Goal: Task Accomplishment & Management: Manage account settings

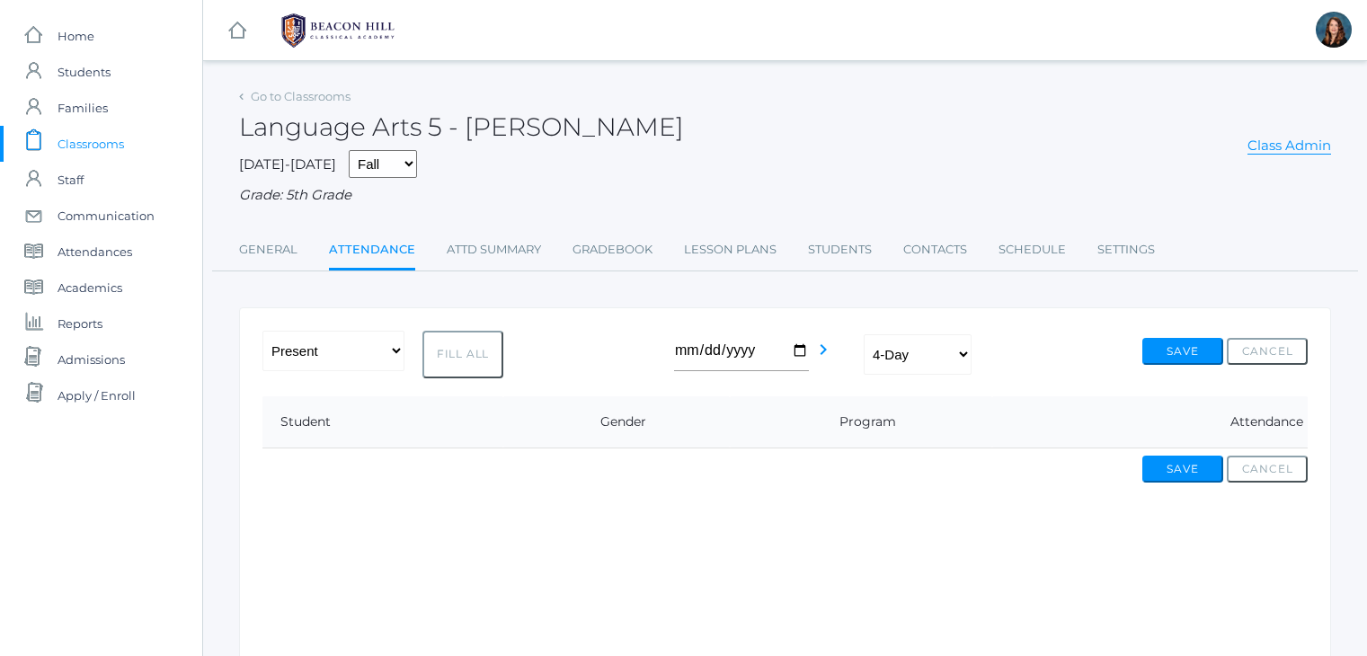
select select "4-day collaborative"
click at [100, 368] on span "Admissions" at bounding box center [91, 359] width 67 height 36
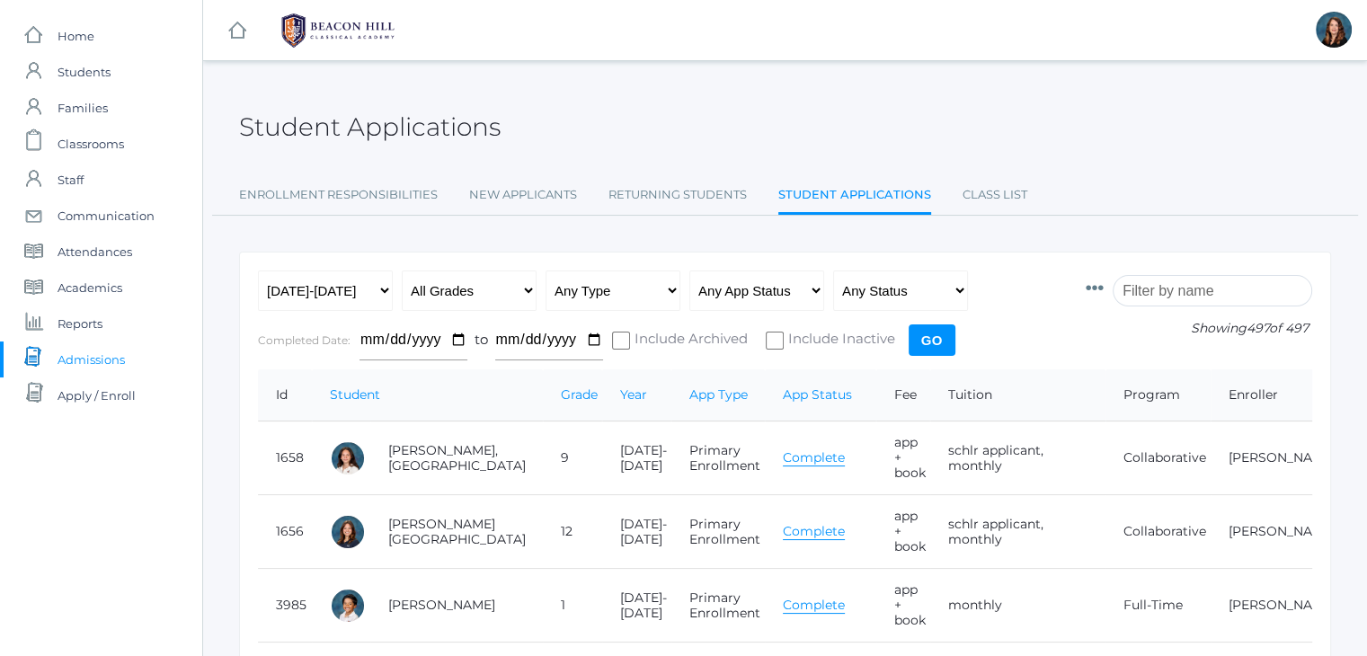
click at [1210, 282] on input "search" at bounding box center [1212, 290] width 199 height 31
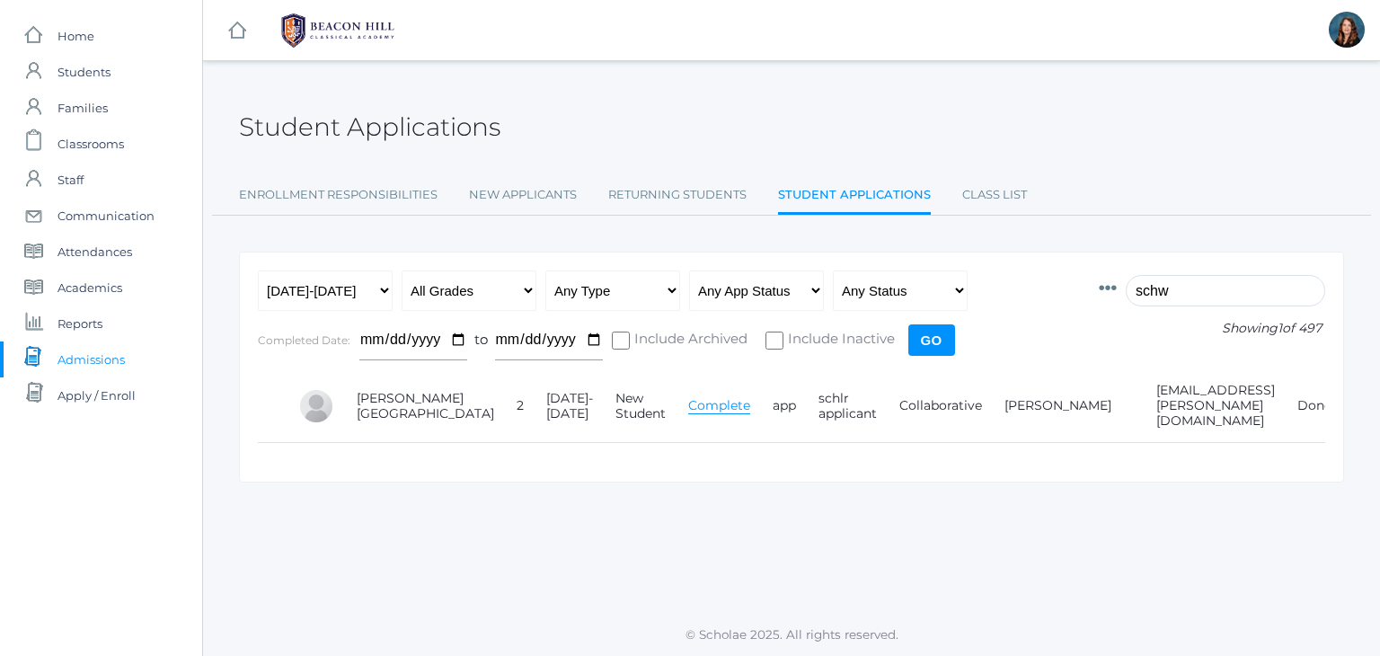
type input "schw"
click at [688, 399] on link "Complete" at bounding box center [719, 405] width 62 height 17
click at [1003, 192] on link "Class List" at bounding box center [994, 195] width 65 height 36
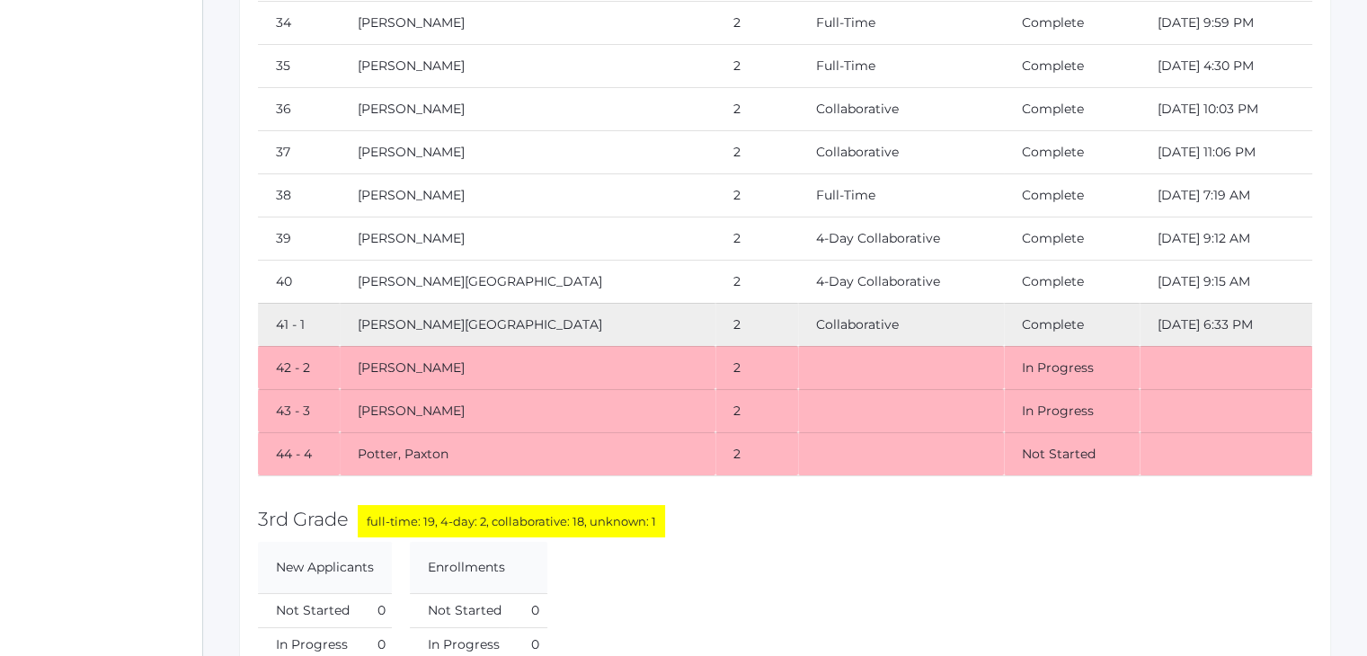
scroll to position [6666, 0]
click at [528, 85] on td "Wilson, Lucy" at bounding box center [527, 106] width 375 height 43
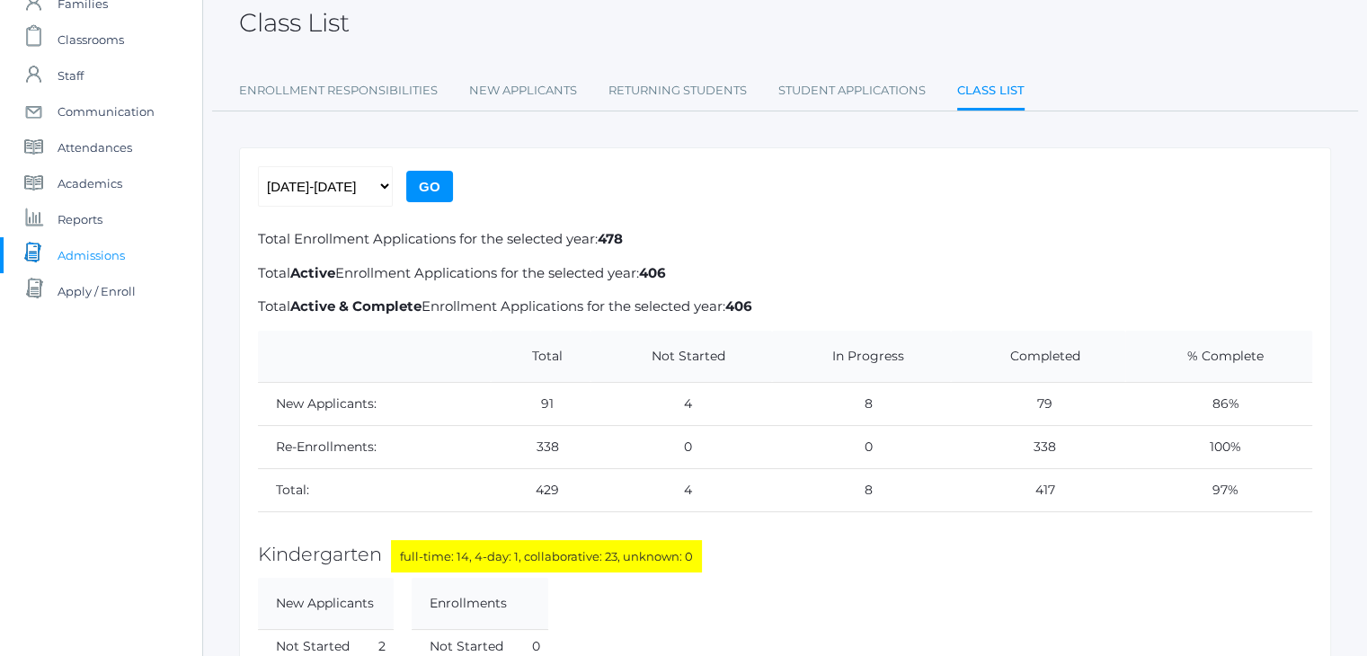
scroll to position [0, 0]
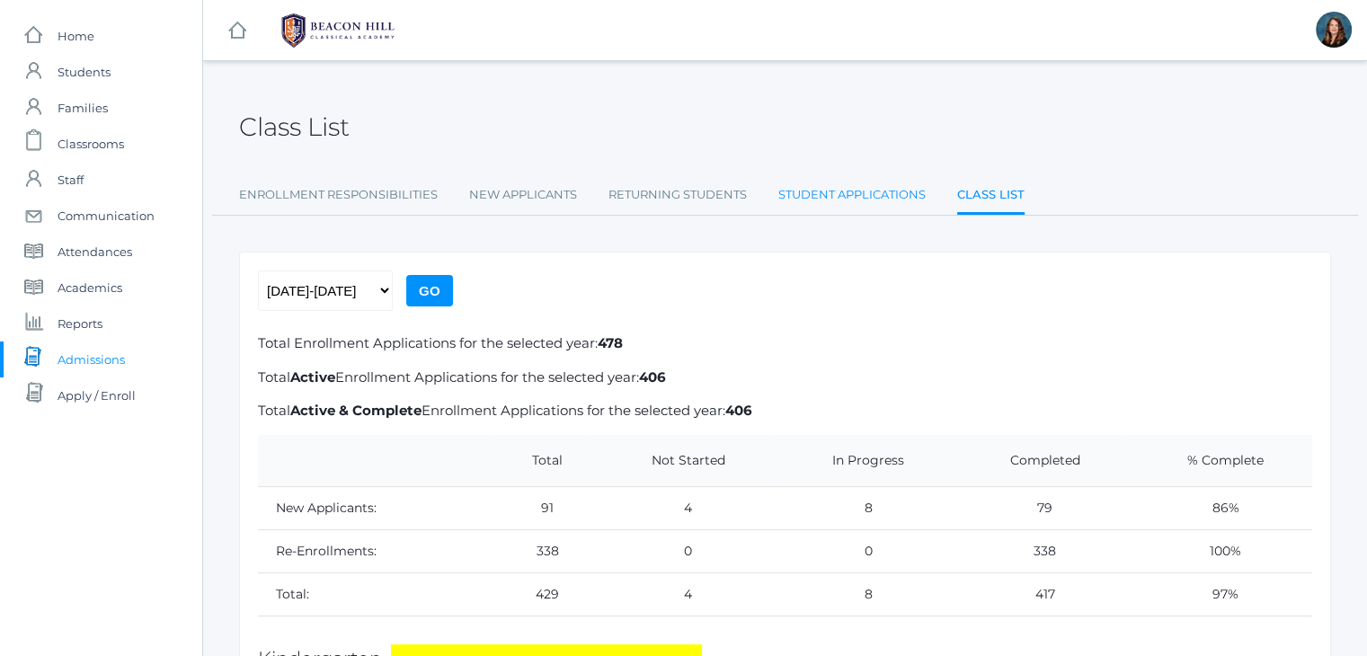
click at [868, 199] on link "Student Applications" at bounding box center [851, 195] width 147 height 36
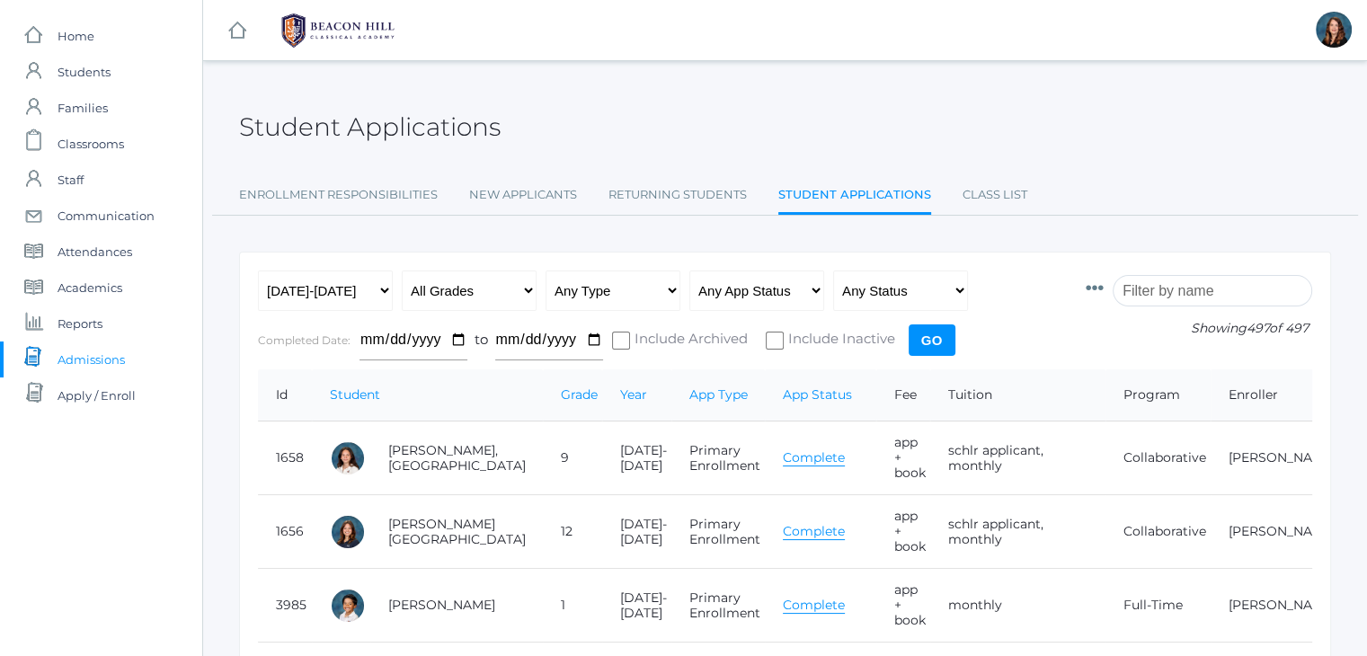
click at [1178, 285] on input "search" at bounding box center [1212, 290] width 199 height 31
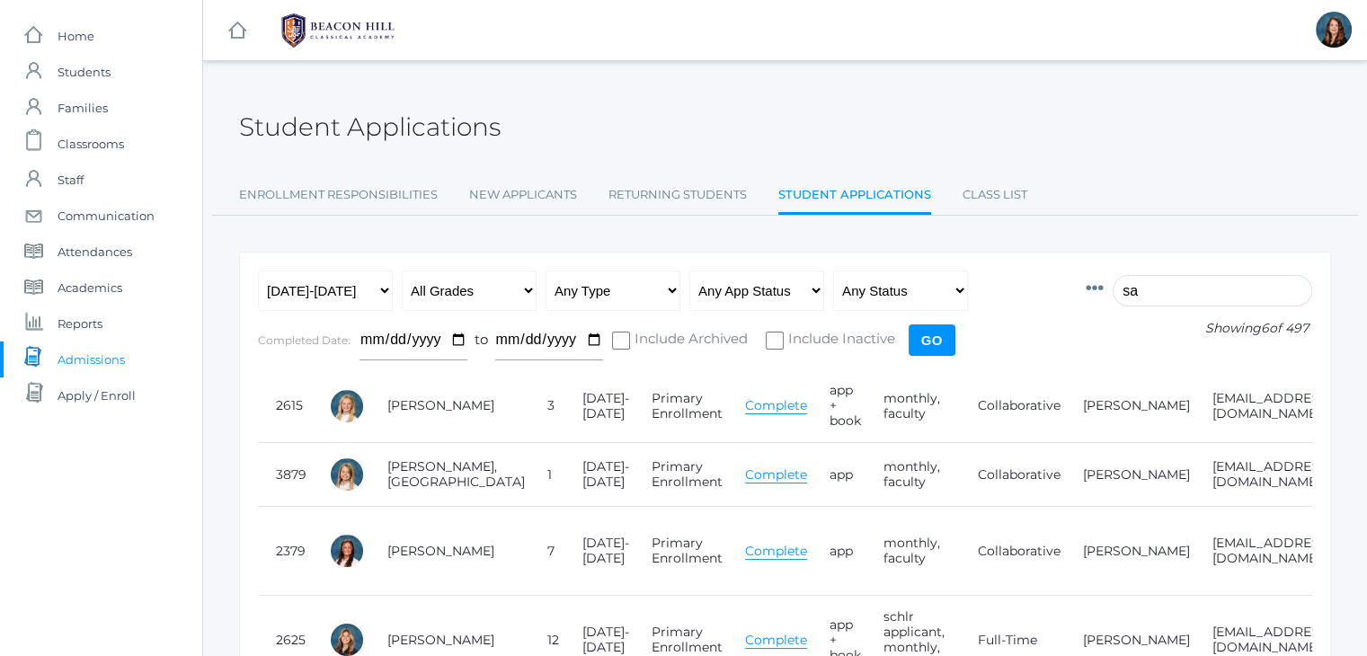
type input "s"
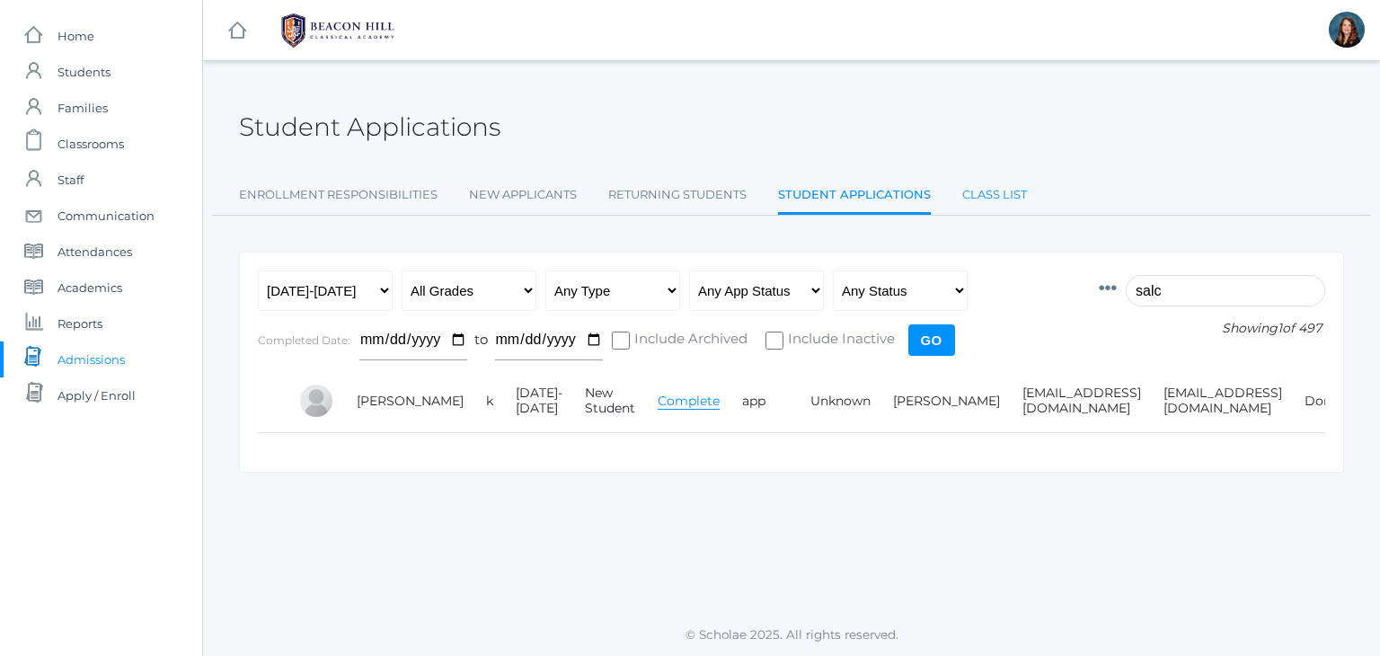
type input "salc"
click at [996, 198] on link "Class List" at bounding box center [994, 195] width 65 height 36
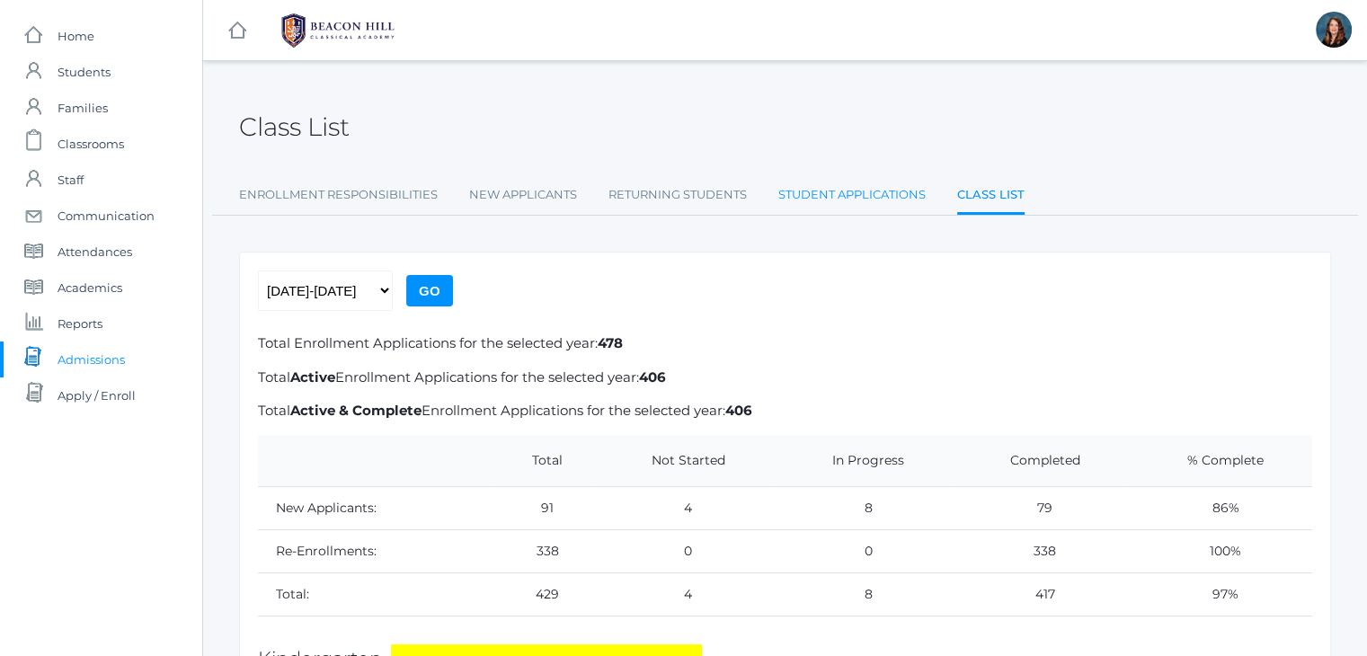
click at [815, 195] on link "Student Applications" at bounding box center [851, 195] width 147 height 36
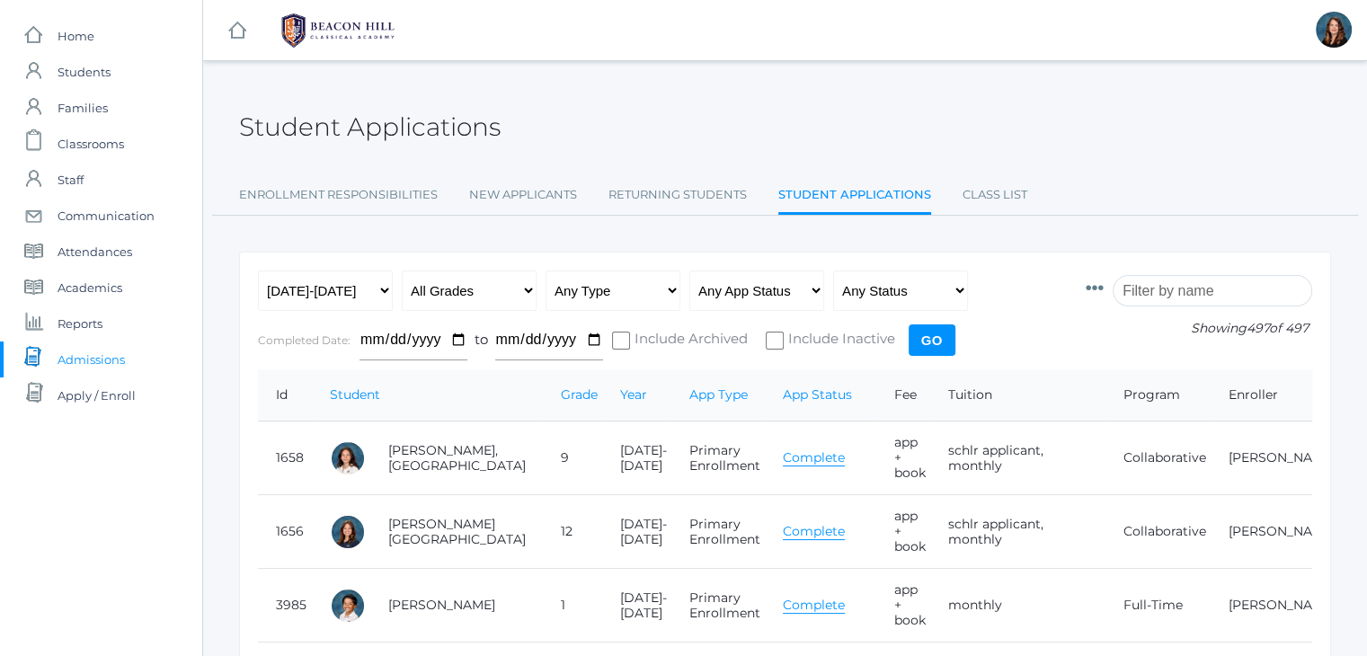
click at [1193, 283] on input "search" at bounding box center [1212, 290] width 199 height 31
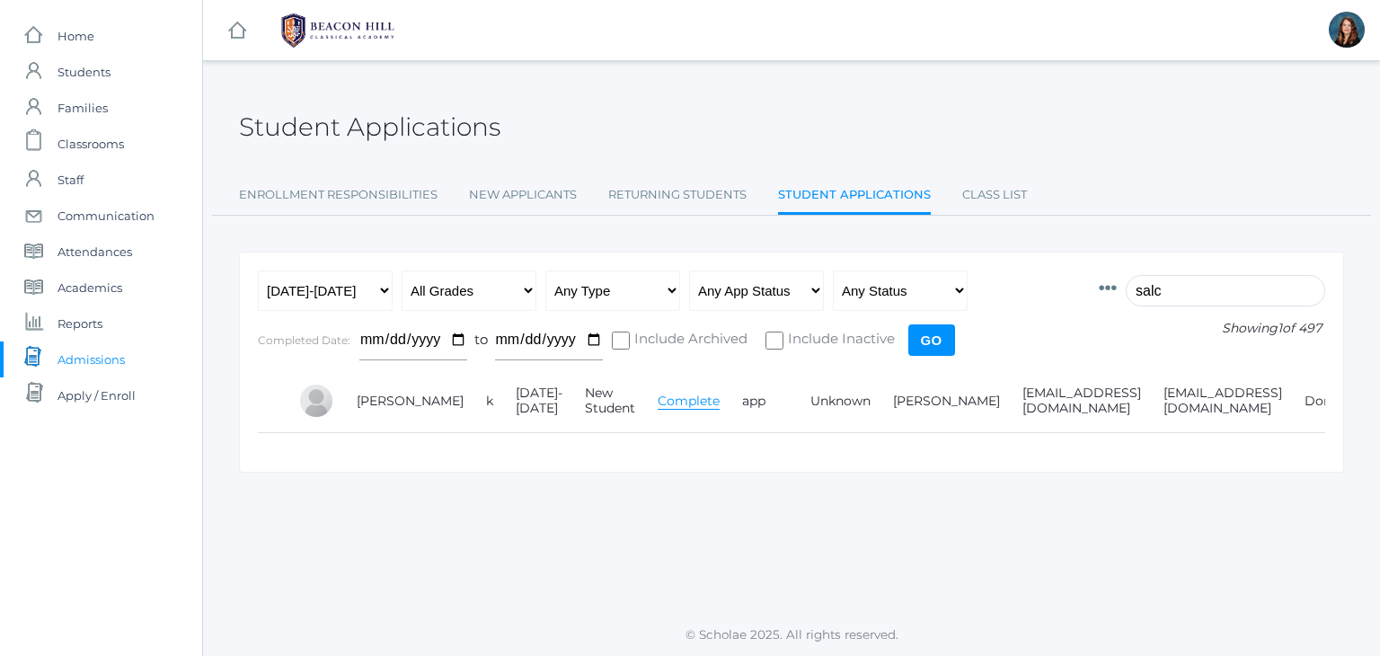
type input "salc"
click at [658, 403] on link "Complete" at bounding box center [689, 401] width 62 height 17
click at [89, 368] on span "Admissions" at bounding box center [91, 359] width 67 height 36
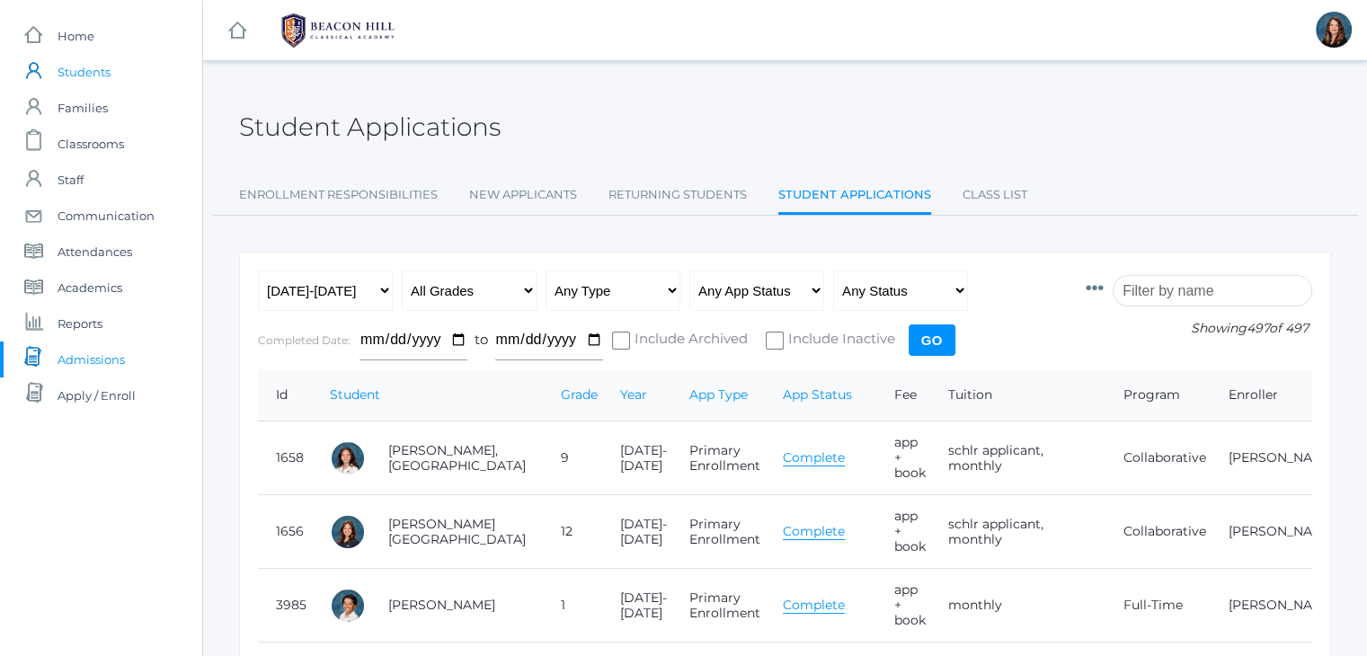
click at [111, 76] on link "icons/user/plain Created with Sketch. Students" at bounding box center [101, 72] width 202 height 36
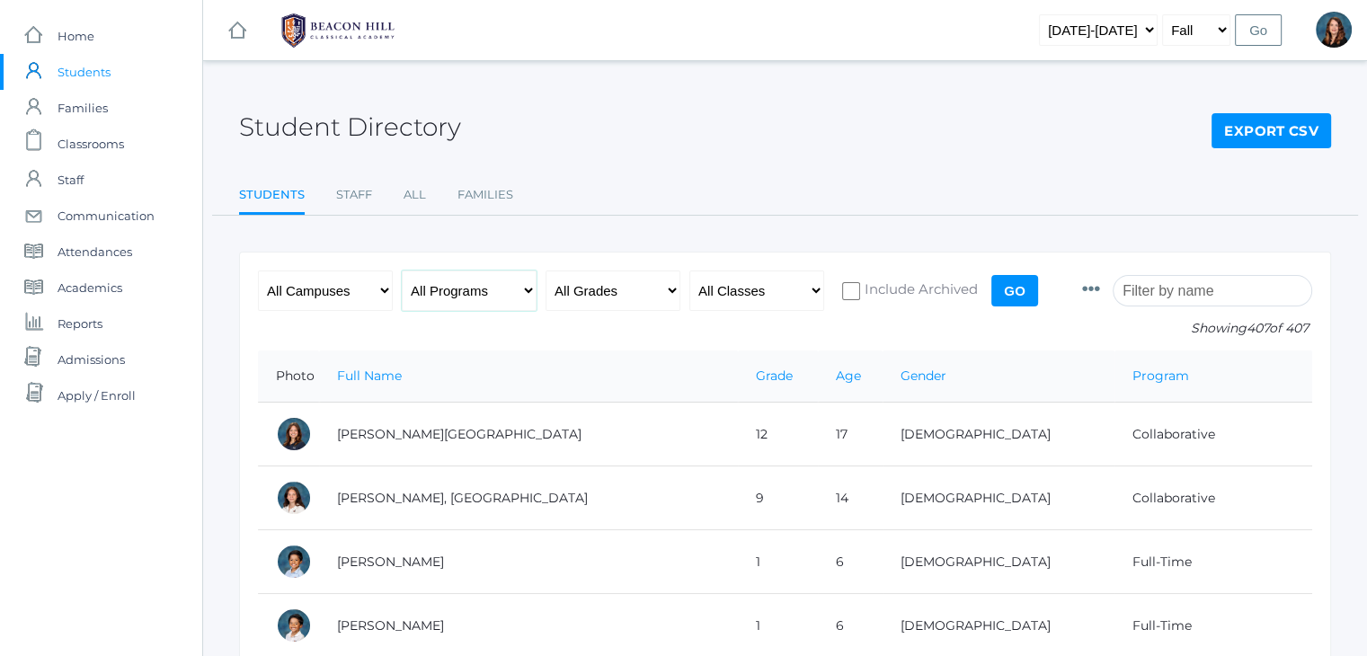
click at [528, 285] on select "All Programs Full-Time Collaborative 4-Day Affiliate" at bounding box center [469, 290] width 135 height 40
click at [669, 288] on select "All Grades Grammar - Kindergarten - 1st Grade - 2nd Grade - 3rd Grade - 4th Gra…" at bounding box center [612, 290] width 135 height 40
select select "12"
click at [545, 270] on select "All Grades Grammar - Kindergarten - 1st Grade - 2nd Grade - 3rd Grade - 4th Gra…" at bounding box center [612, 290] width 135 height 40
click at [1022, 292] on input "Go" at bounding box center [1014, 290] width 47 height 31
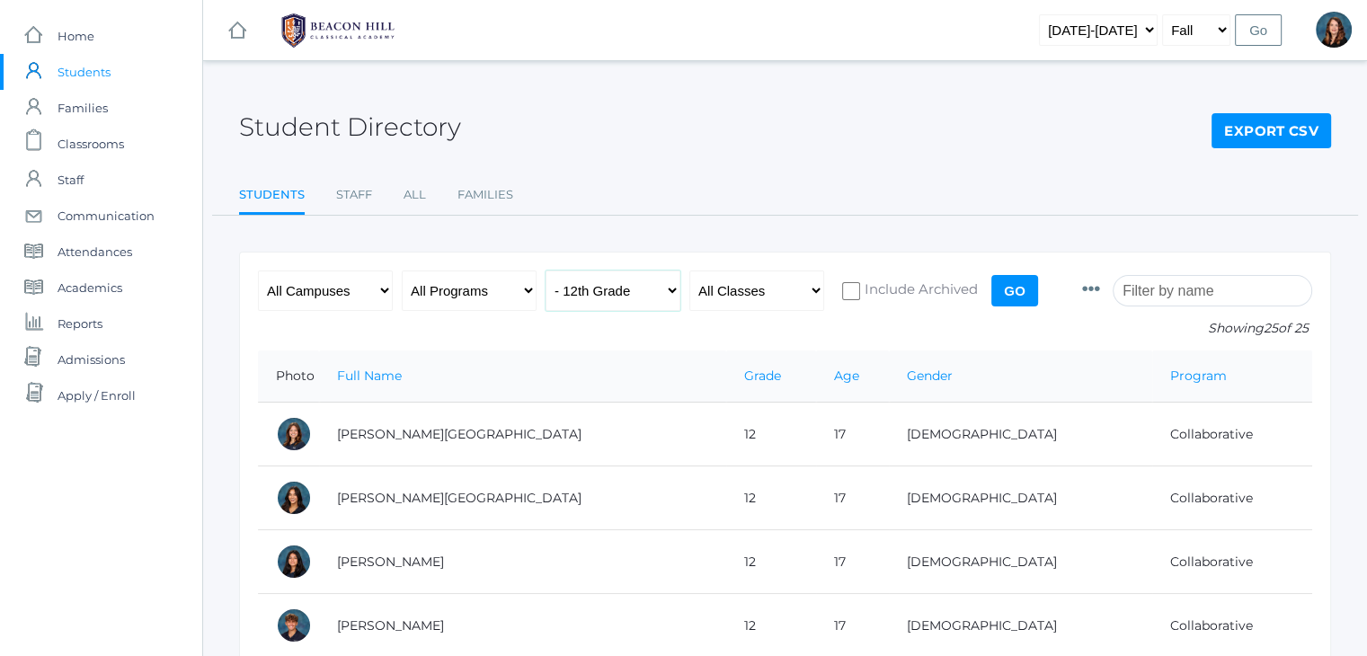
click at [669, 290] on select "All Grades Grammar - Kindergarten - 1st Grade - 2nd Grade - 3rd Grade - 4th Gra…" at bounding box center [612, 290] width 135 height 40
select select "11"
click at [545, 270] on select "All Grades Grammar - Kindergarten - 1st Grade - 2nd Grade - 3rd Grade - 4th Gra…" at bounding box center [612, 290] width 135 height 40
click at [1009, 289] on input "Go" at bounding box center [1014, 290] width 47 height 31
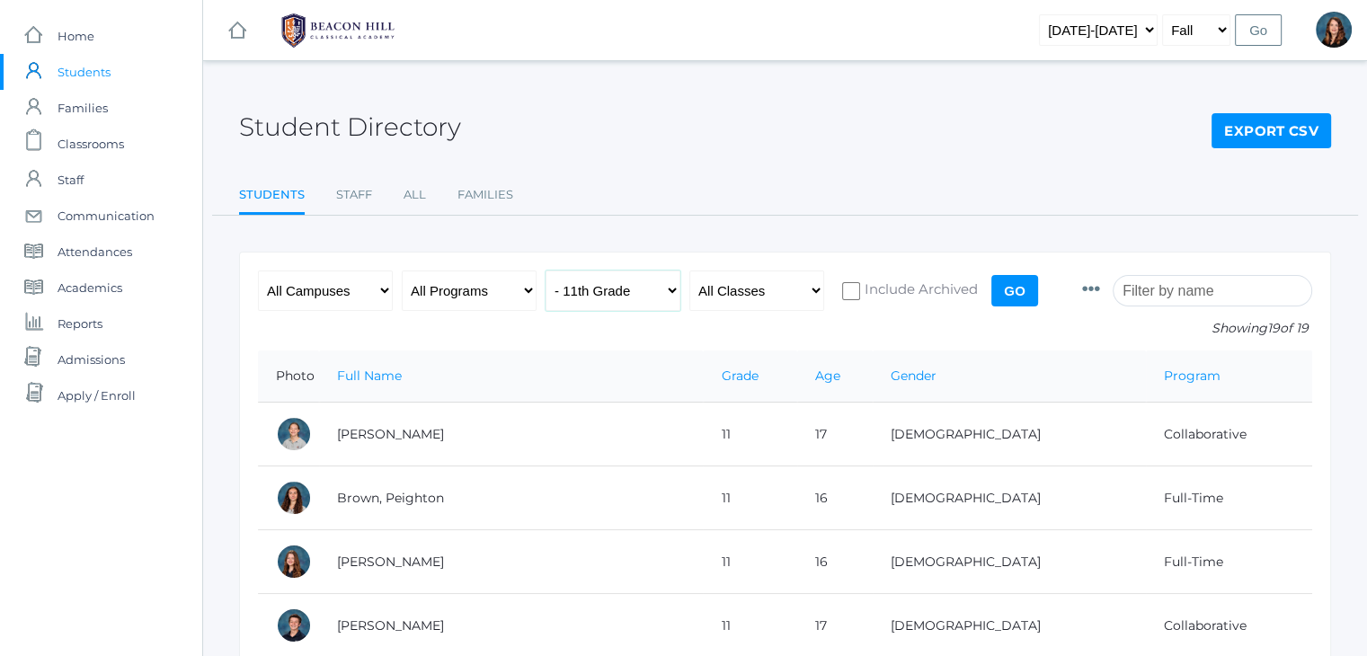
click at [675, 291] on select "All Grades Grammar - Kindergarten - 1st Grade - 2nd Grade - 3rd Grade - 4th Gra…" at bounding box center [612, 290] width 135 height 40
select select "10"
click at [545, 270] on select "All Grades Grammar - Kindergarten - 1st Grade - 2nd Grade - 3rd Grade - 4th Gra…" at bounding box center [612, 290] width 135 height 40
click at [1006, 284] on input "Go" at bounding box center [1014, 290] width 47 height 31
click at [669, 288] on select "All Grades Grammar - Kindergarten - 1st Grade - 2nd Grade - 3rd Grade - 4th Gra…" at bounding box center [612, 290] width 135 height 40
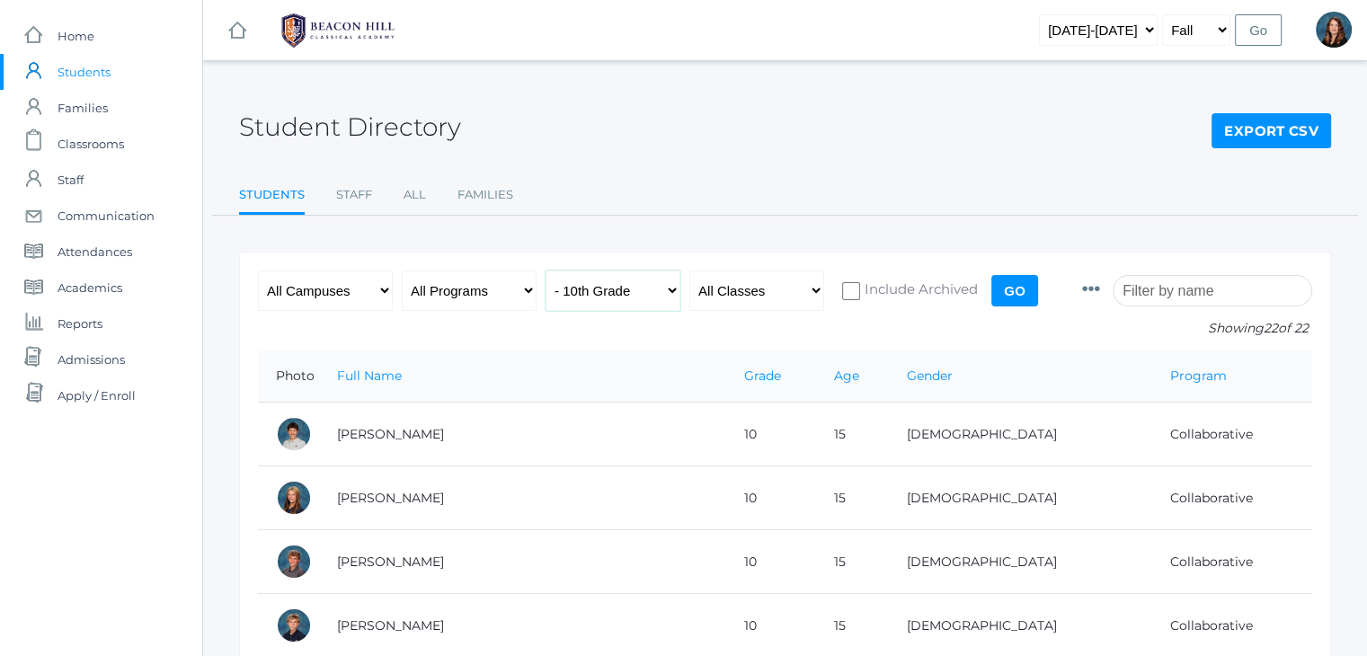
select select "9"
click at [545, 270] on select "All Grades Grammar - Kindergarten - 1st Grade - 2nd Grade - 3rd Grade - 4th Gra…" at bounding box center [612, 290] width 135 height 40
click at [1011, 291] on input "Go" at bounding box center [1014, 290] width 47 height 31
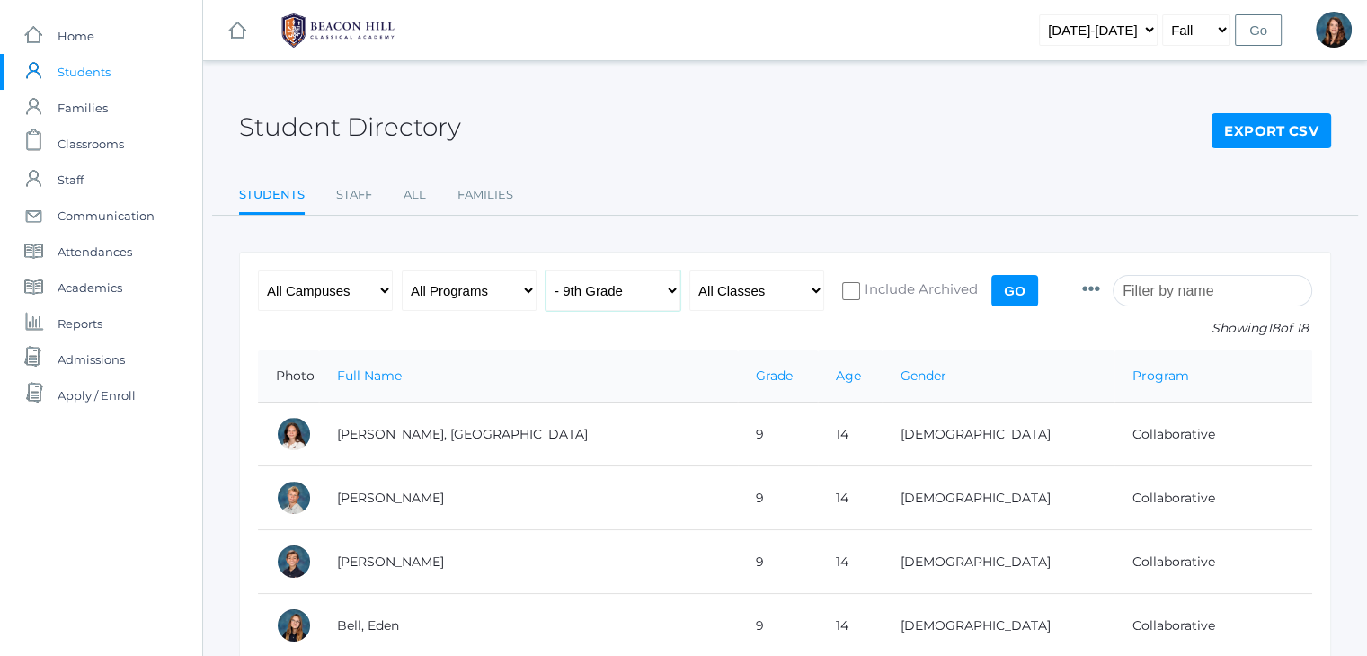
click at [676, 285] on select "All Grades Grammar - Kindergarten - 1st Grade - 2nd Grade - 3rd Grade - 4th Gra…" at bounding box center [612, 290] width 135 height 40
select select "8"
click at [545, 270] on select "All Grades Grammar - Kindergarten - 1st Grade - 2nd Grade - 3rd Grade - 4th Gra…" at bounding box center [612, 290] width 135 height 40
click at [1012, 293] on input "Go" at bounding box center [1014, 290] width 47 height 31
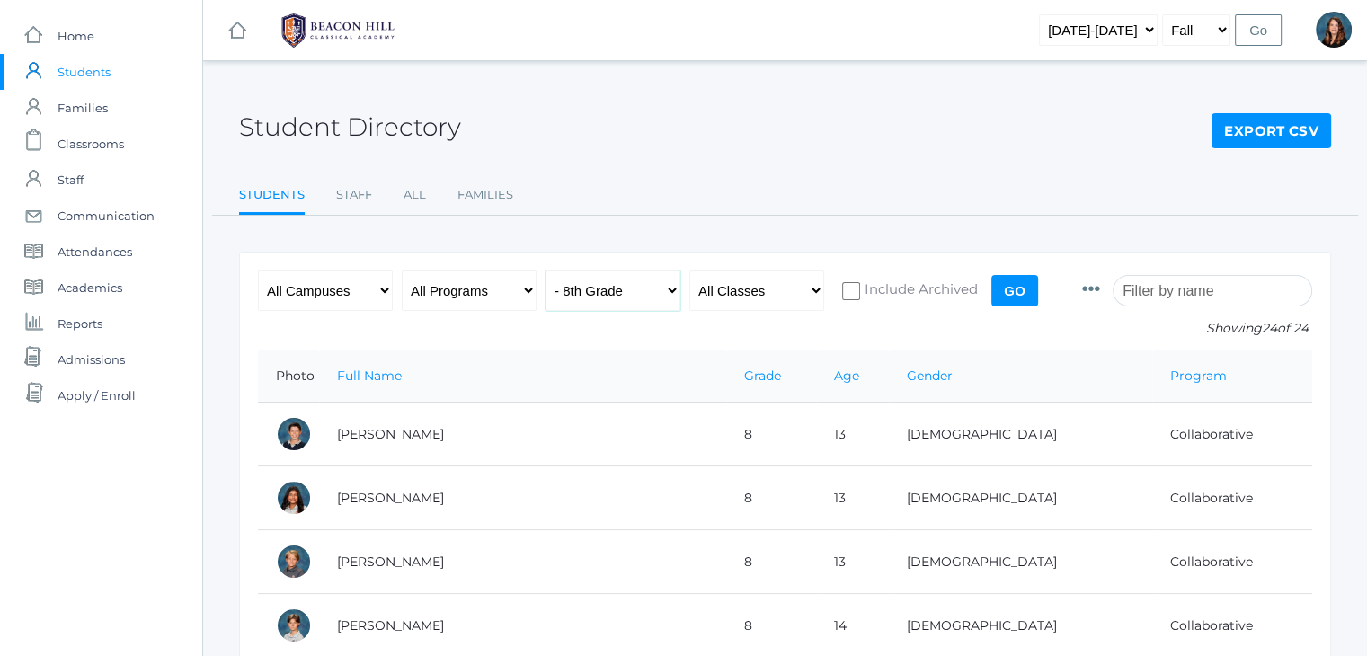
click at [669, 283] on select "All Grades Grammar - Kindergarten - 1st Grade - 2nd Grade - 3rd Grade - 4th Gra…" at bounding box center [612, 290] width 135 height 40
select select "7"
click at [545, 270] on select "All Grades Grammar - Kindergarten - 1st Grade - 2nd Grade - 3rd Grade - 4th Gra…" at bounding box center [612, 290] width 135 height 40
click at [1010, 288] on input "Go" at bounding box center [1014, 290] width 47 height 31
click at [670, 284] on select "All Grades Grammar - Kindergarten - 1st Grade - 2nd Grade - 3rd Grade - 4th Gra…" at bounding box center [612, 290] width 135 height 40
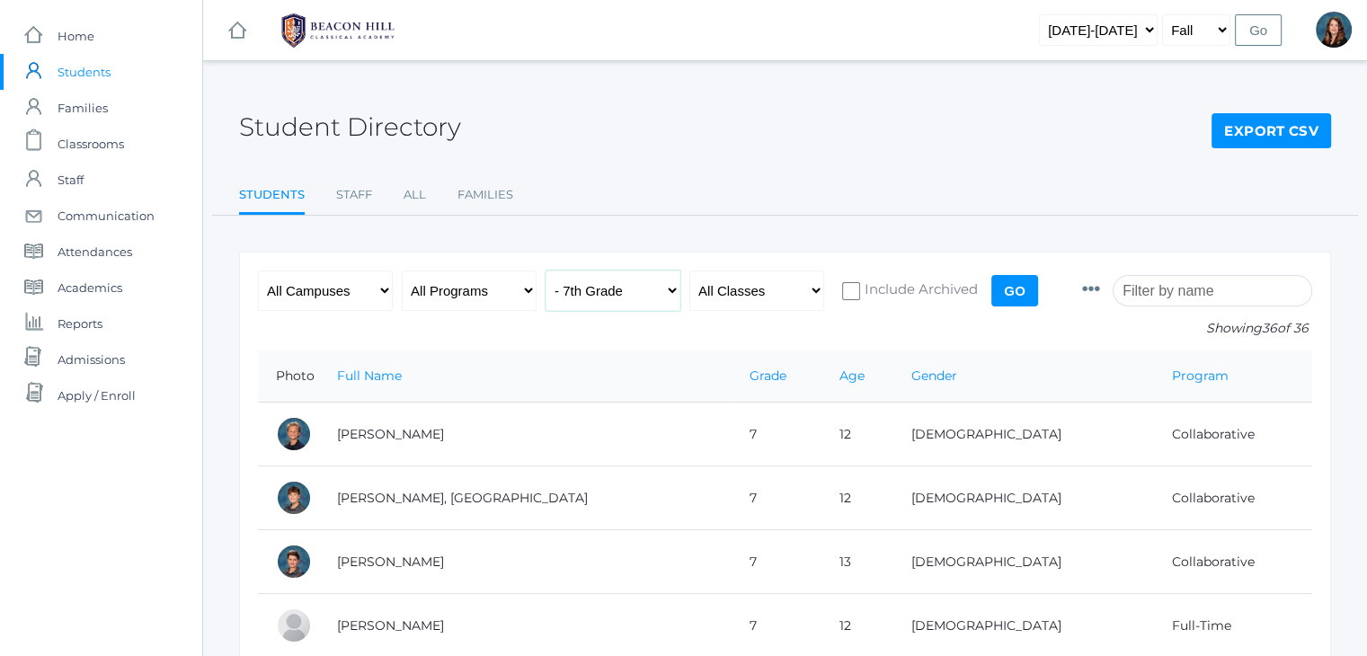
select select "6"
click at [545, 270] on select "All Grades Grammar - Kindergarten - 1st Grade - 2nd Grade - 3rd Grade - 4th Gra…" at bounding box center [612, 290] width 135 height 40
click at [1020, 281] on input "Go" at bounding box center [1014, 290] width 47 height 31
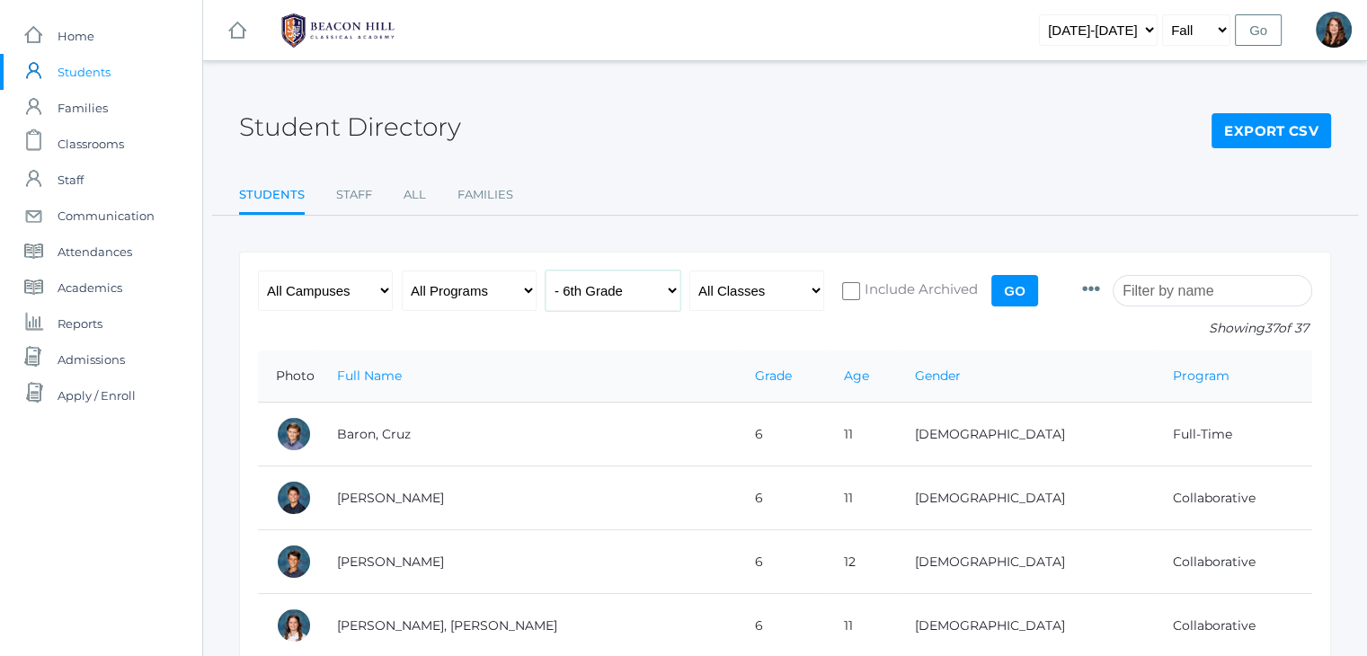
click at [675, 287] on select "All Grades Grammar - Kindergarten - 1st Grade - 2nd Grade - 3rd Grade - 4th Gra…" at bounding box center [612, 290] width 135 height 40
select select "5"
click at [545, 270] on select "All Grades Grammar - Kindergarten - 1st Grade - 2nd Grade - 3rd Grade - 4th Gra…" at bounding box center [612, 290] width 135 height 40
click at [1006, 288] on input "Go" at bounding box center [1014, 290] width 47 height 31
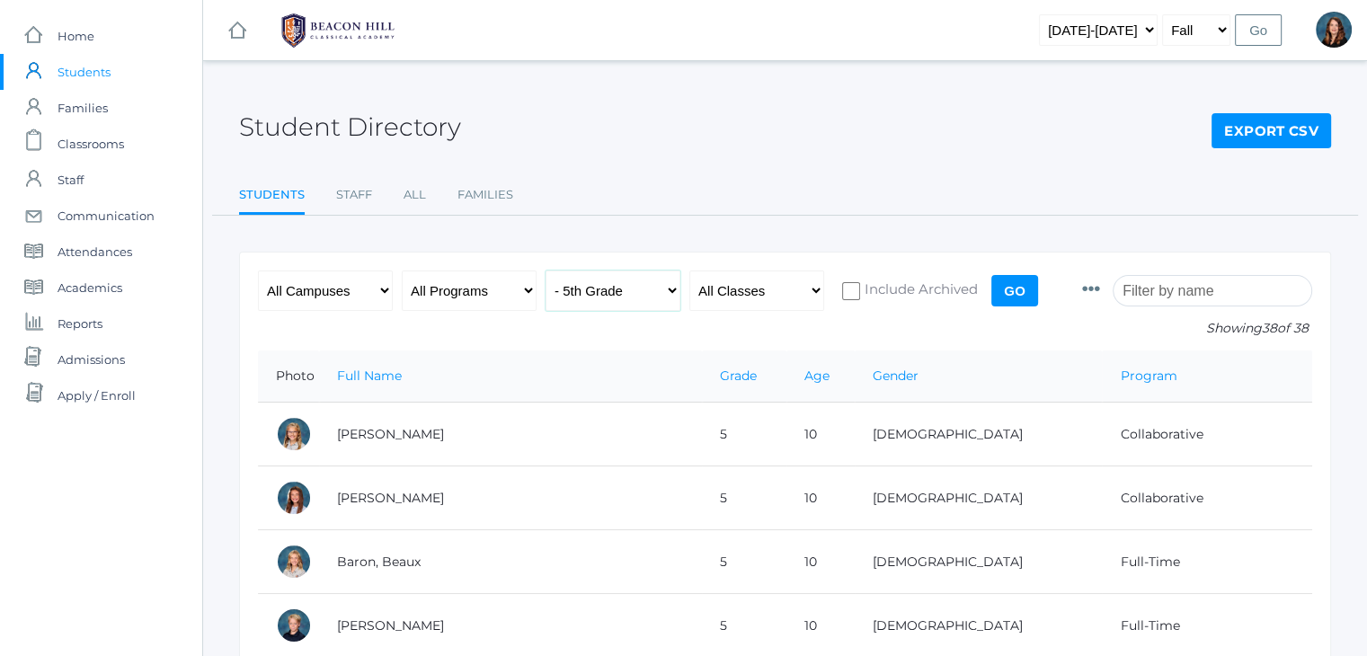
click at [674, 295] on select "All Grades Grammar - Kindergarten - 1st Grade - 2nd Grade - 3rd Grade - 4th Gra…" at bounding box center [612, 290] width 135 height 40
select select "4"
click at [545, 270] on select "All Grades Grammar - Kindergarten - 1st Grade - 2nd Grade - 3rd Grade - 4th Gra…" at bounding box center [612, 290] width 135 height 40
click at [1012, 288] on input "Go" at bounding box center [1014, 290] width 47 height 31
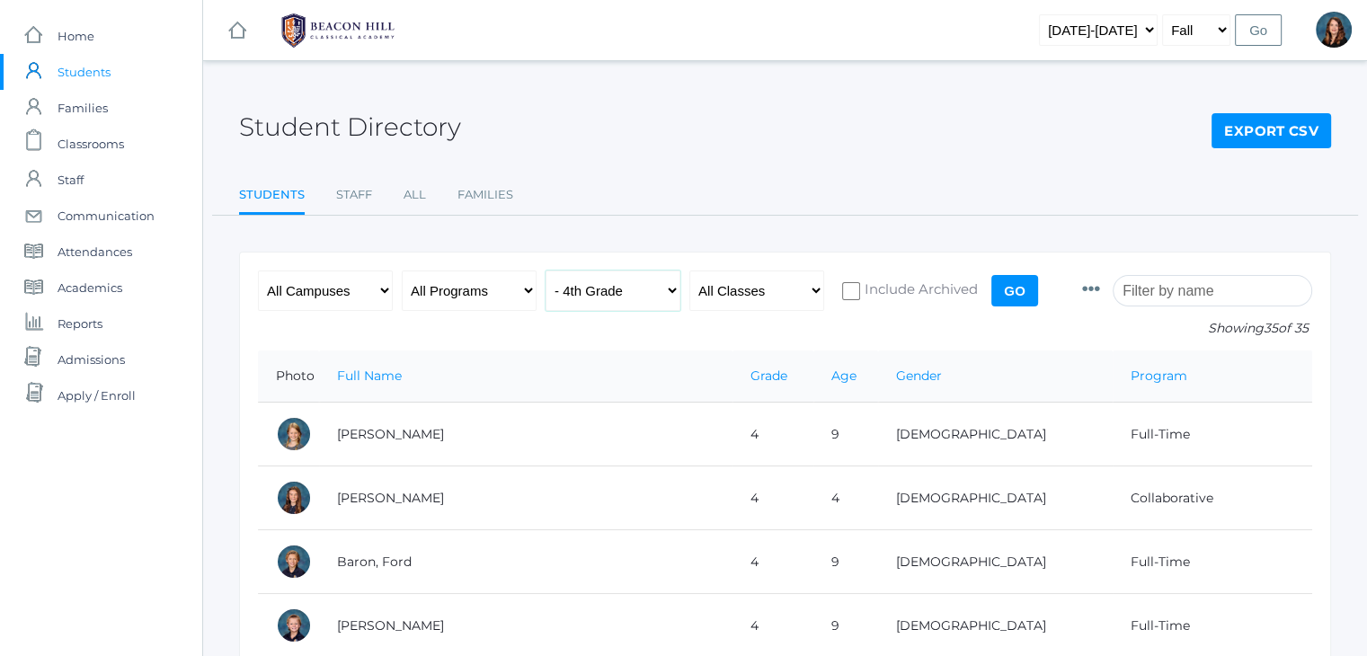
click at [672, 302] on select "All Grades Grammar - Kindergarten - 1st Grade - 2nd Grade - 3rd Grade - 4th Gra…" at bounding box center [612, 290] width 135 height 40
select select "3"
click at [545, 270] on select "All Grades Grammar - Kindergarten - 1st Grade - 2nd Grade - 3rd Grade - 4th Gra…" at bounding box center [612, 290] width 135 height 40
click at [1020, 288] on input "Go" at bounding box center [1014, 290] width 47 height 31
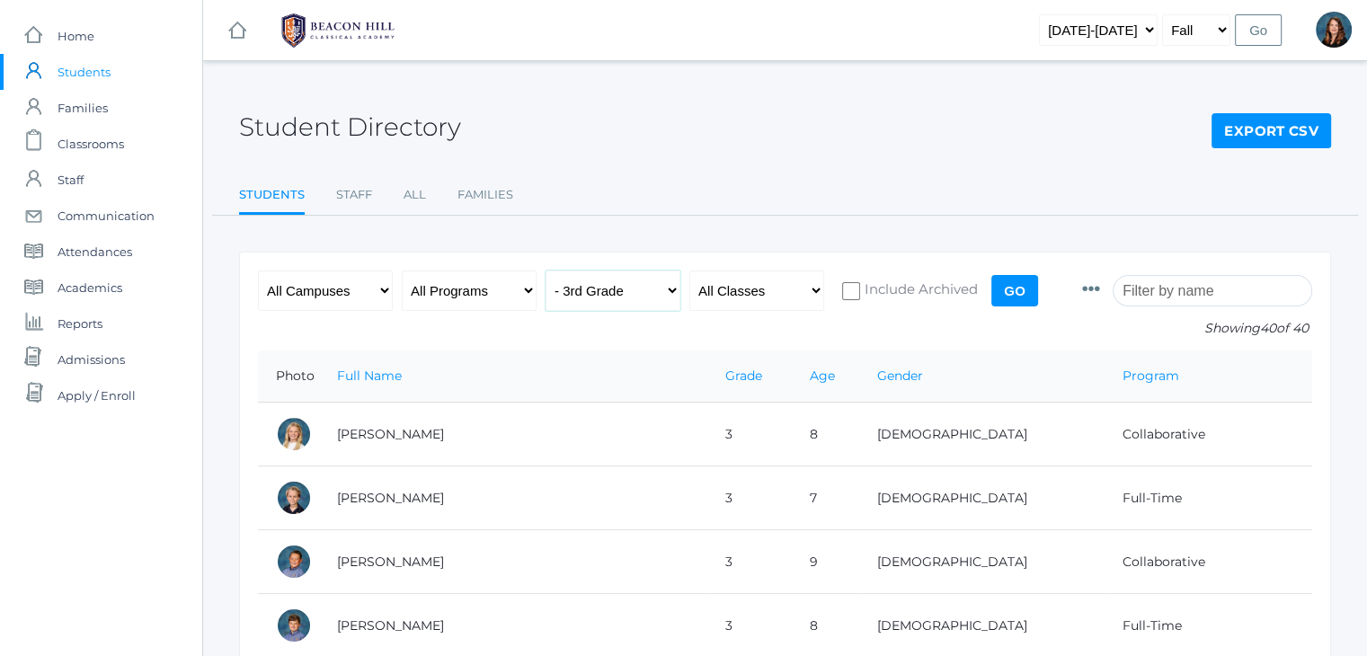
click at [674, 292] on select "All Grades Grammar - Kindergarten - 1st Grade - 2nd Grade - 3rd Grade - 4th Gra…" at bounding box center [612, 290] width 135 height 40
select select "2"
click at [545, 270] on select "All Grades Grammar - Kindergarten - 1st Grade - 2nd Grade - 3rd Grade - 4th Gra…" at bounding box center [612, 290] width 135 height 40
click at [1003, 288] on input "Go" at bounding box center [1014, 290] width 47 height 31
click at [669, 289] on select "All Grades Grammar - Kindergarten - 1st Grade - 2nd Grade - 3rd Grade - 4th Gra…" at bounding box center [612, 290] width 135 height 40
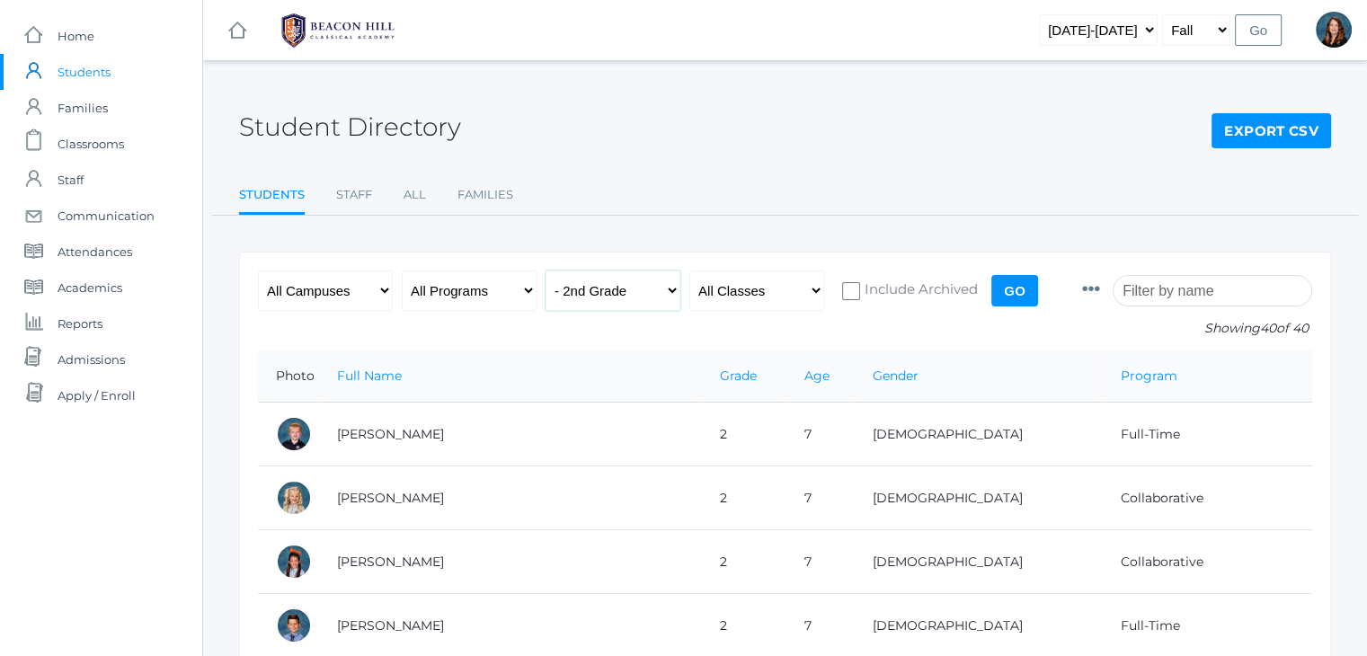
select select "1"
click at [545, 270] on select "All Grades Grammar - Kindergarten - 1st Grade - 2nd Grade - 3rd Grade - 4th Gra…" at bounding box center [612, 290] width 135 height 40
click at [1030, 292] on input "Go" at bounding box center [1014, 290] width 47 height 31
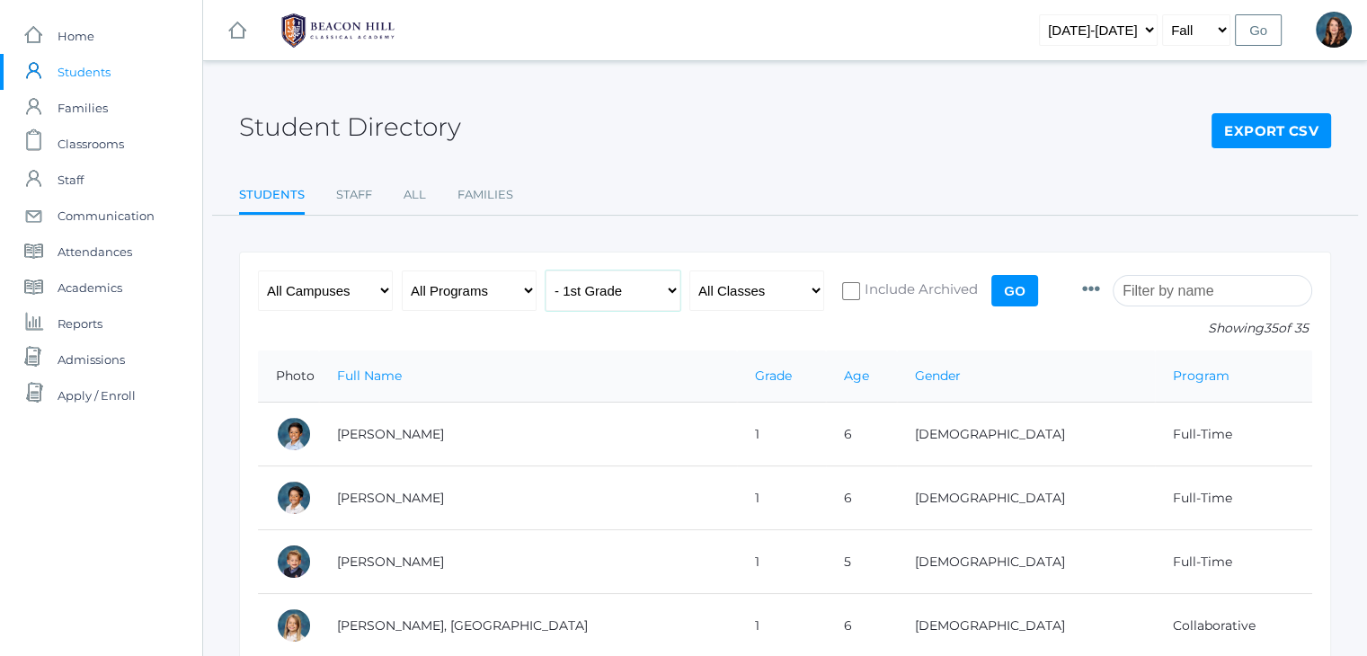
click at [672, 287] on select "All Grades Grammar - Kindergarten - 1st Grade - 2nd Grade - 3rd Grade - 4th Gra…" at bounding box center [612, 290] width 135 height 40
select select "k"
click at [545, 270] on select "All Grades Grammar - Kindergarten - 1st Grade - 2nd Grade - 3rd Grade - 4th Gra…" at bounding box center [612, 290] width 135 height 40
click at [1011, 296] on input "Go" at bounding box center [1014, 290] width 47 height 31
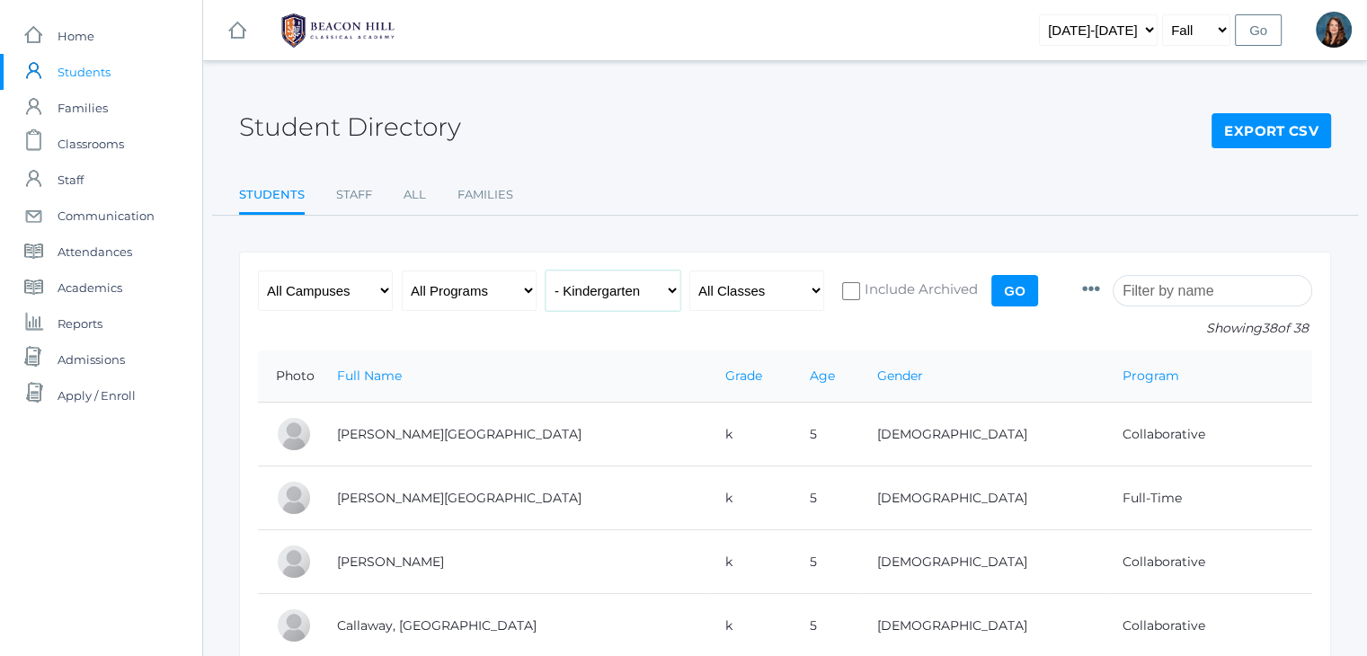
drag, startPoint x: 963, startPoint y: 321, endPoint x: 672, endPoint y: 289, distance: 292.9
click at [672, 289] on select "All Grades Grammar - Kindergarten - 1st Grade - 2nd Grade - 3rd Grade - 4th Gra…" at bounding box center [612, 290] width 135 height 40
select select "any"
click at [545, 270] on select "All Grades Grammar - Kindergarten - 1st Grade - 2nd Grade - 3rd Grade - 4th Gra…" at bounding box center [612, 290] width 135 height 40
click at [1022, 295] on input "Go" at bounding box center [1014, 290] width 47 height 31
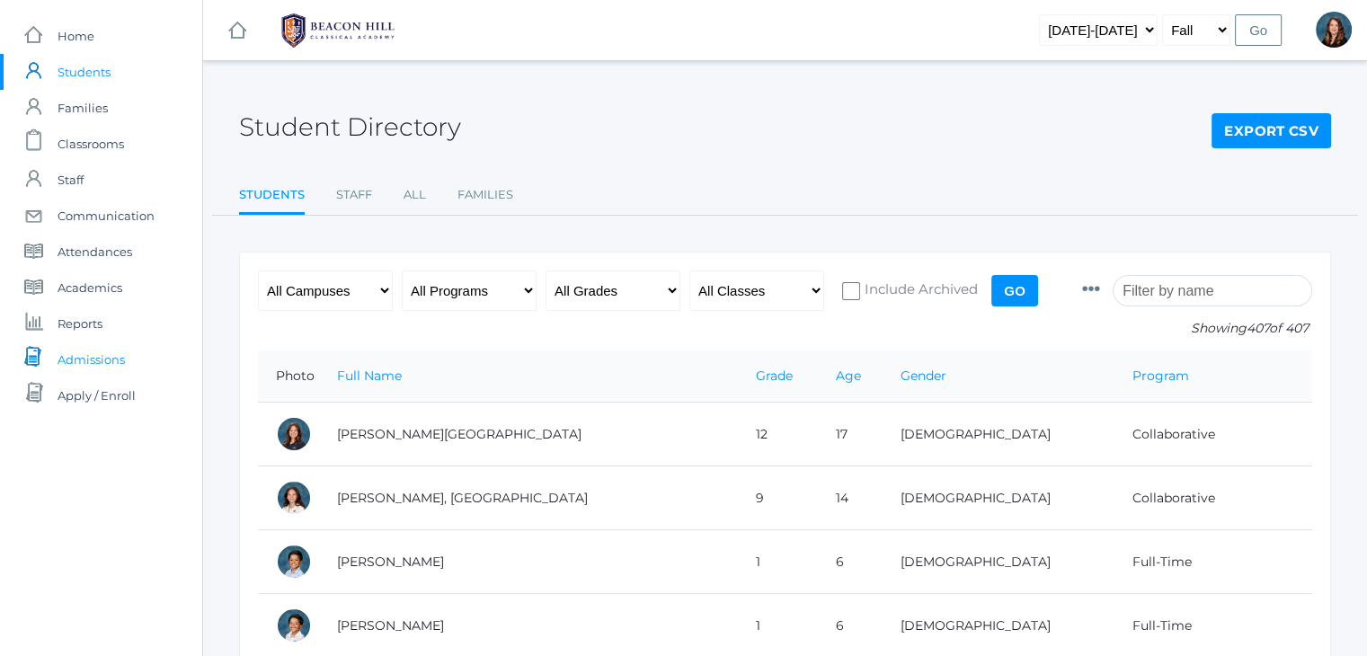
click at [82, 361] on span "Admissions" at bounding box center [91, 359] width 67 height 36
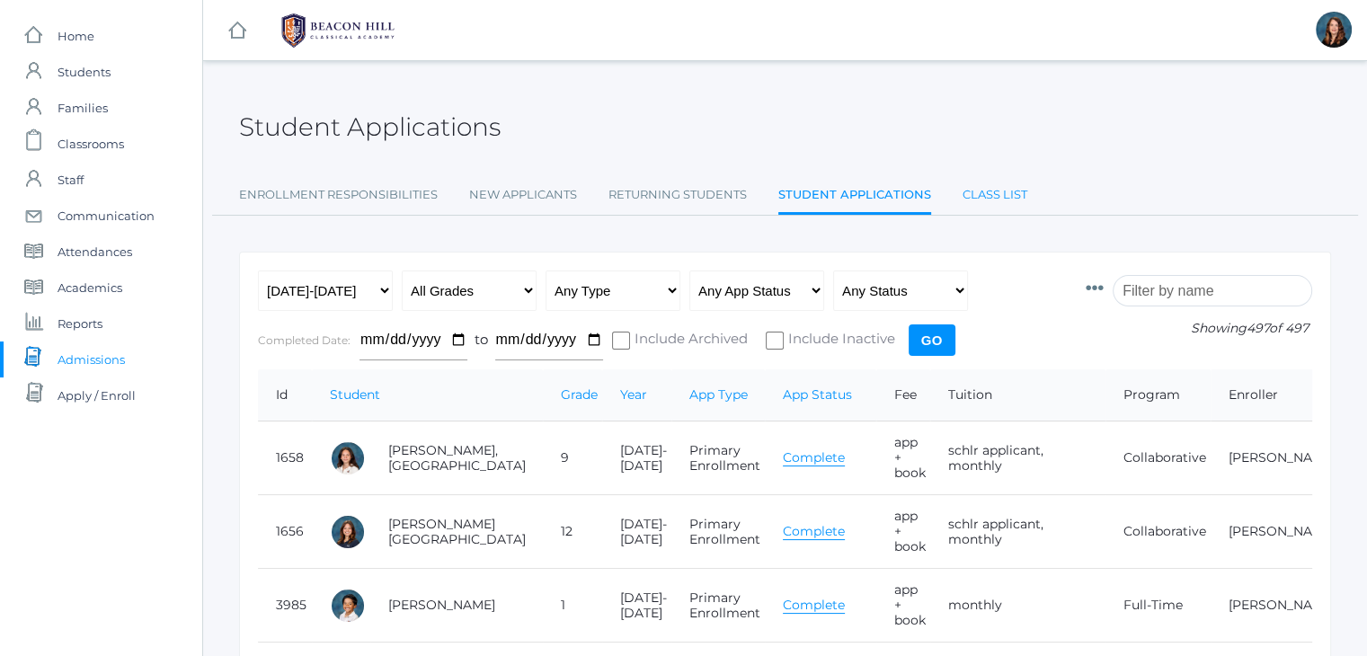
click at [998, 191] on link "Class List" at bounding box center [994, 195] width 65 height 36
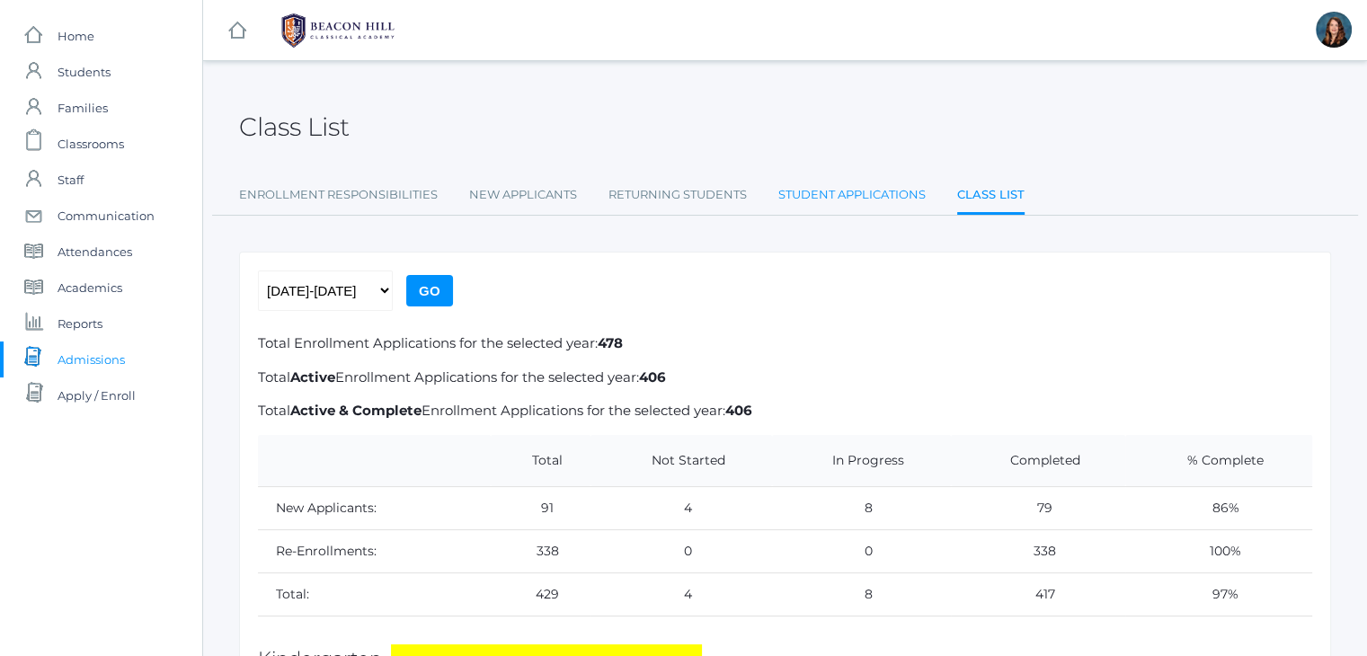
click at [857, 190] on link "Student Applications" at bounding box center [851, 195] width 147 height 36
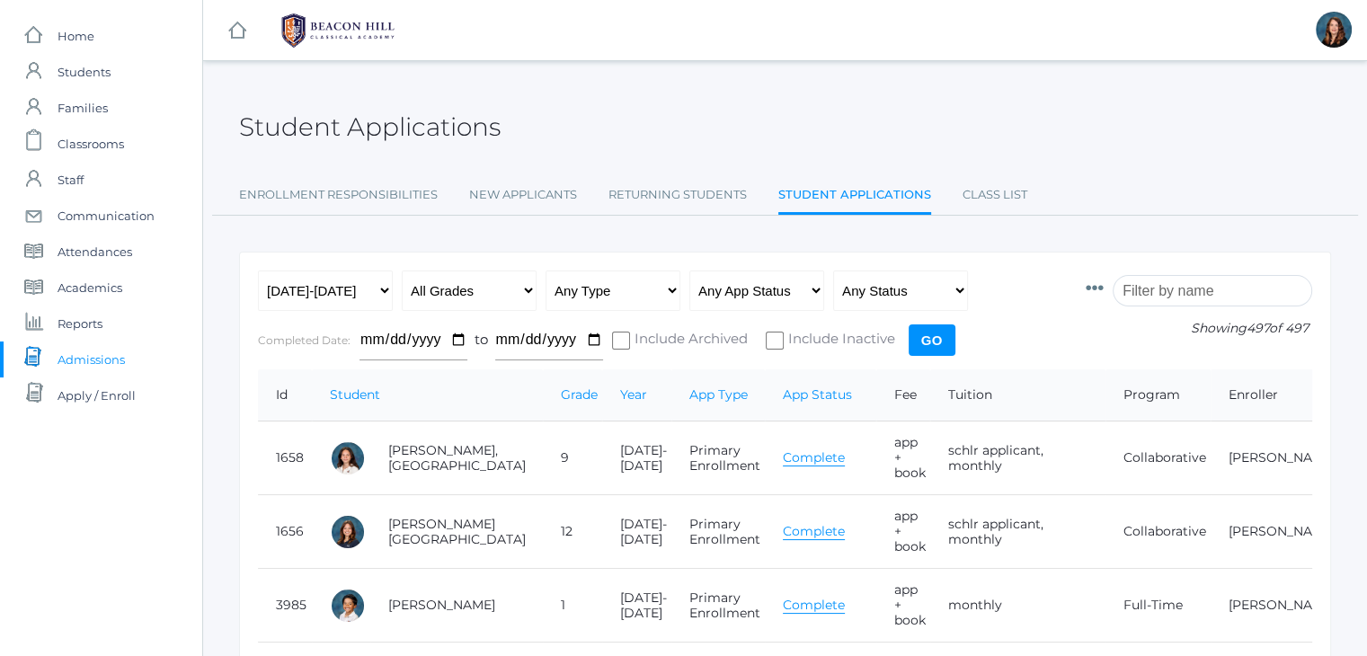
click at [1209, 288] on input "search" at bounding box center [1212, 290] width 199 height 31
click at [1171, 285] on input "search" at bounding box center [1212, 290] width 199 height 31
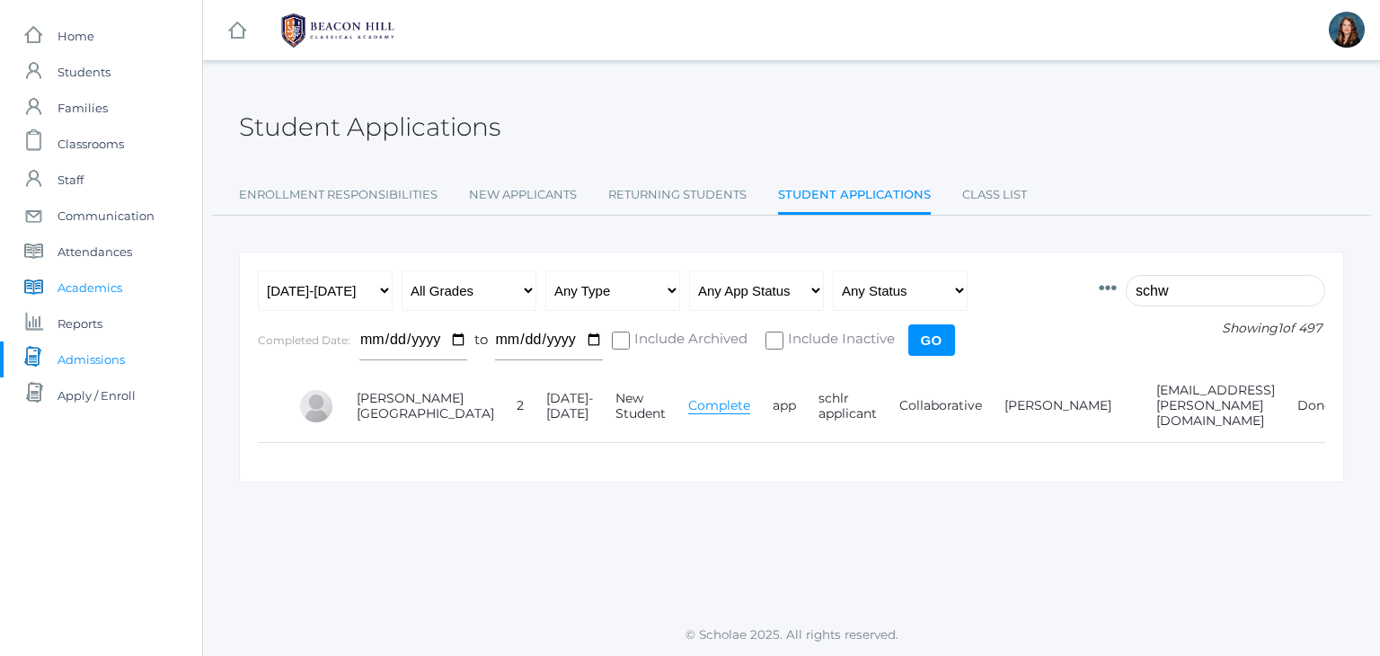
type input "schw"
click at [110, 288] on span "Academics" at bounding box center [90, 288] width 65 height 36
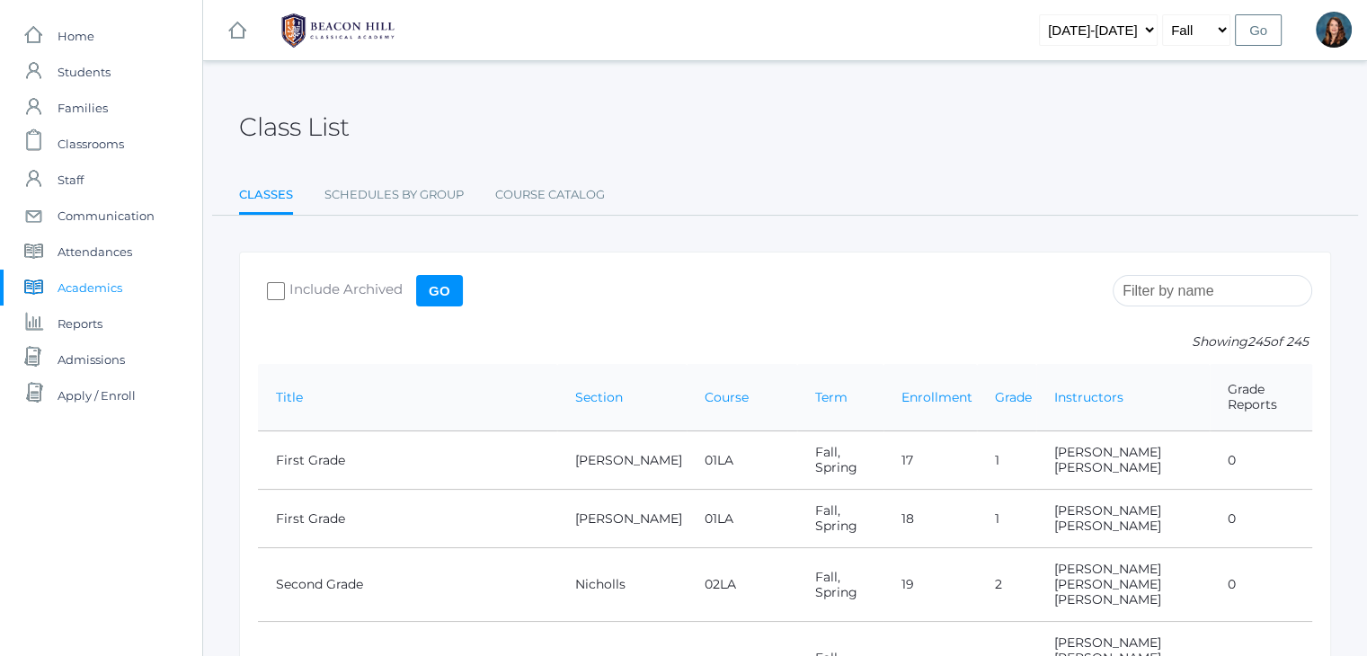
click at [1198, 282] on input "search" at bounding box center [1212, 290] width 199 height 31
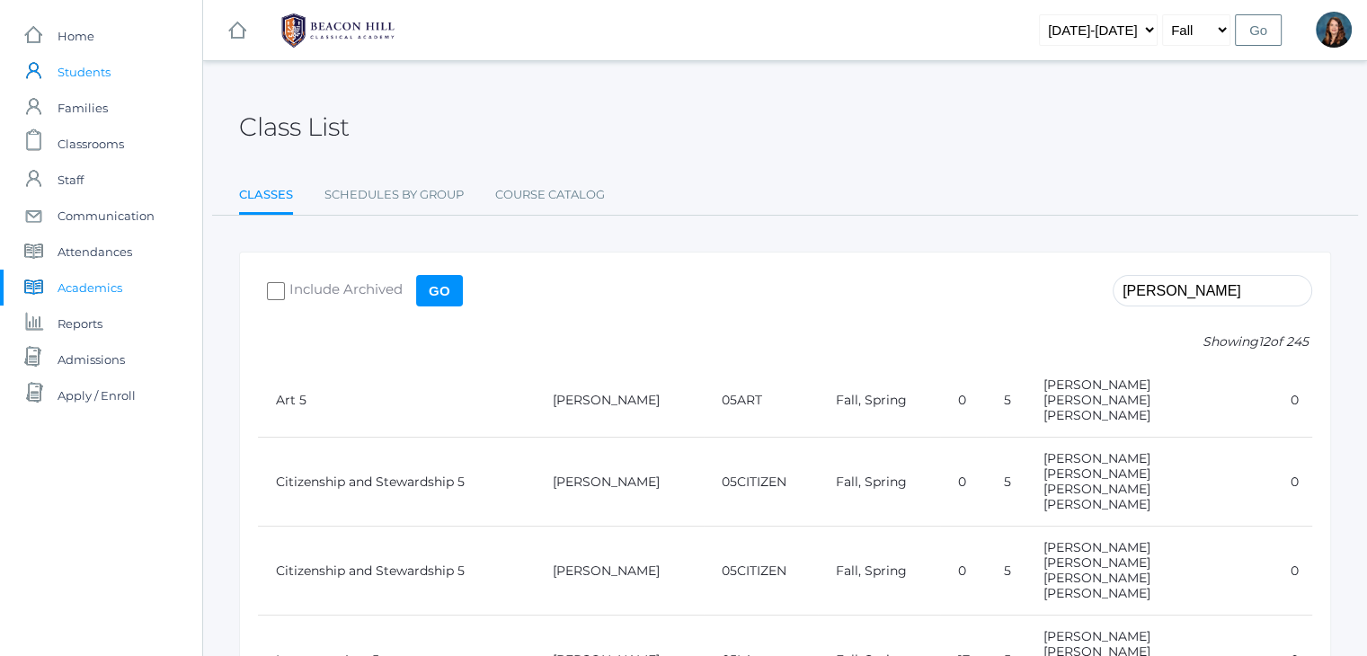
type input "salaz"
click at [82, 72] on span "Students" at bounding box center [84, 72] width 53 height 36
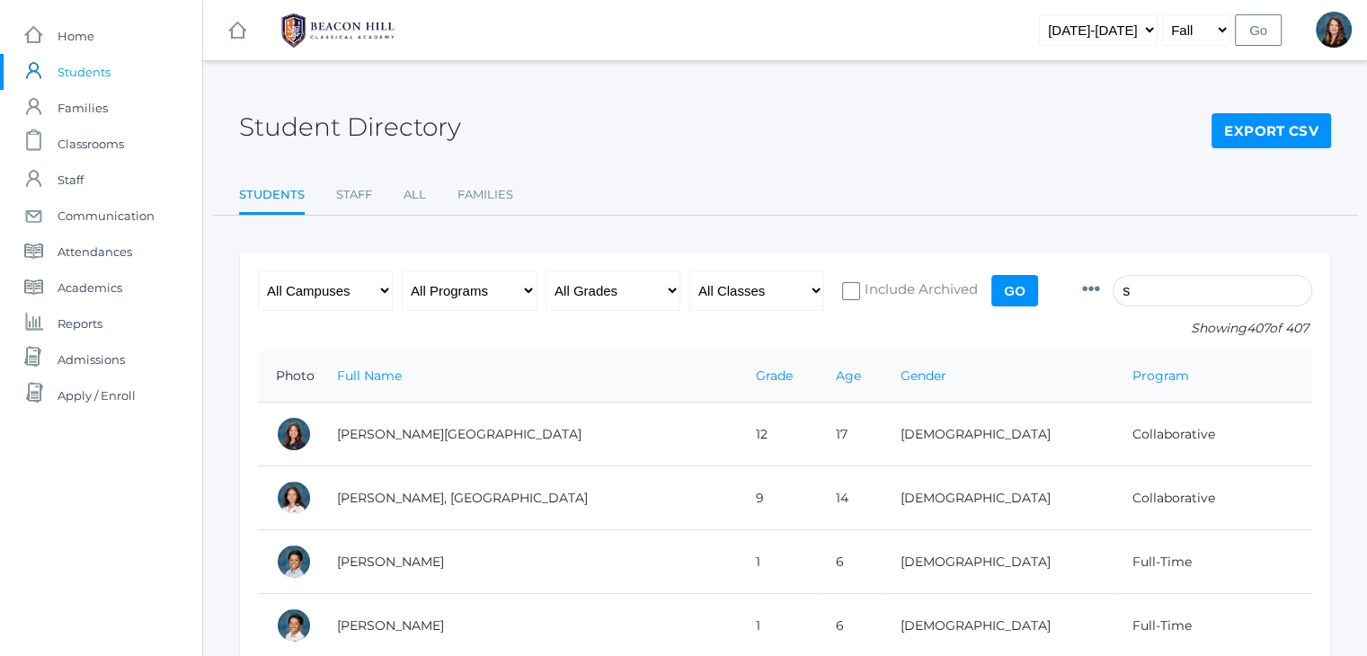
click at [1157, 289] on input "s" at bounding box center [1212, 290] width 199 height 31
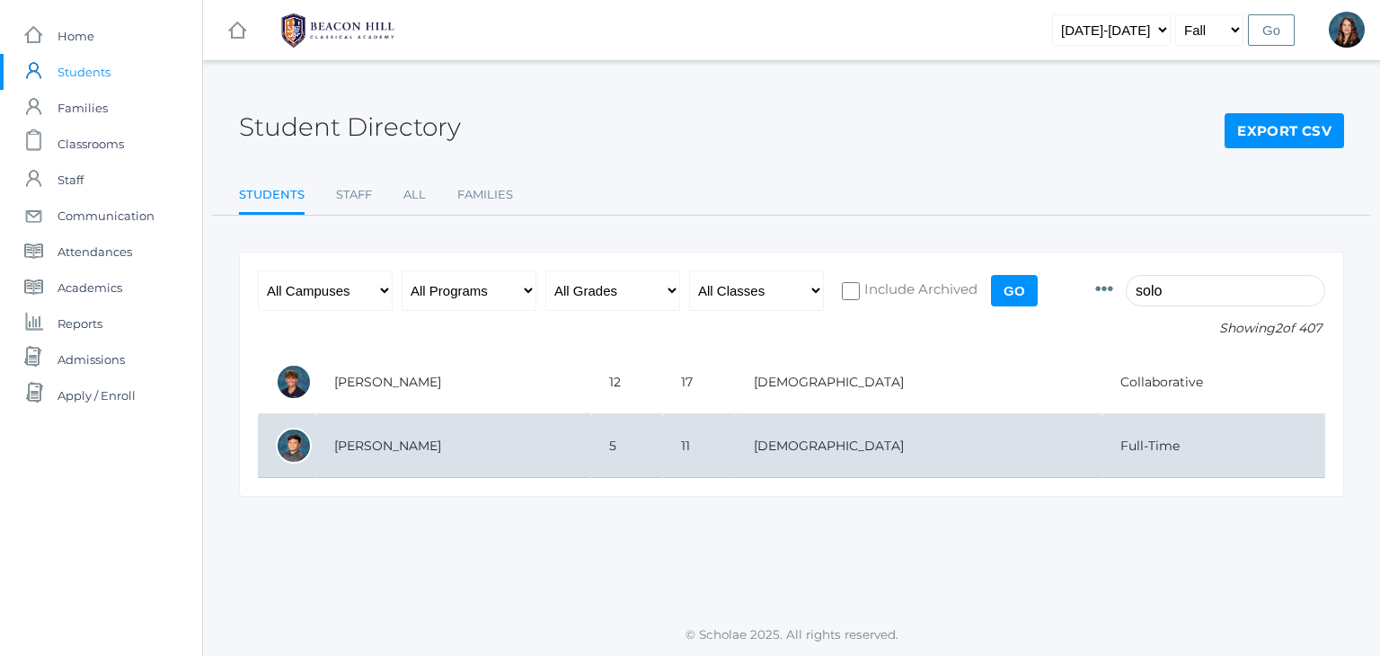
type input "solo"
click at [664, 457] on td "5" at bounding box center [627, 446] width 73 height 64
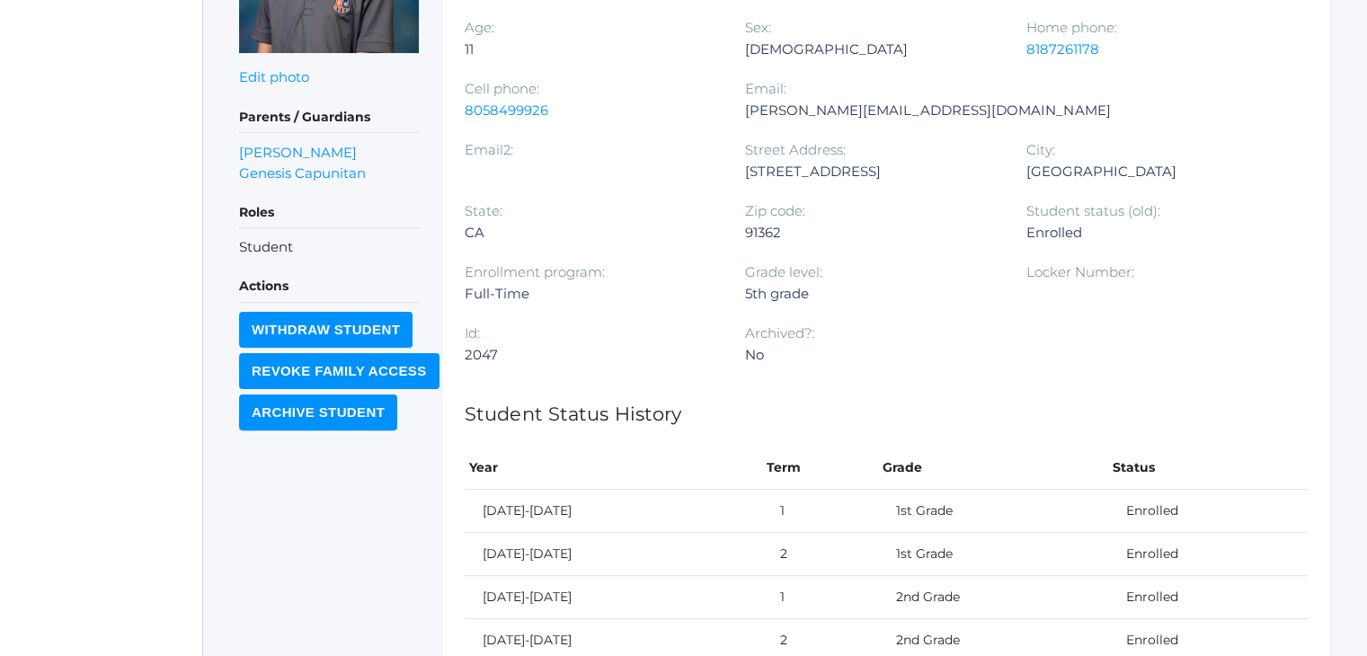
scroll to position [412, 0]
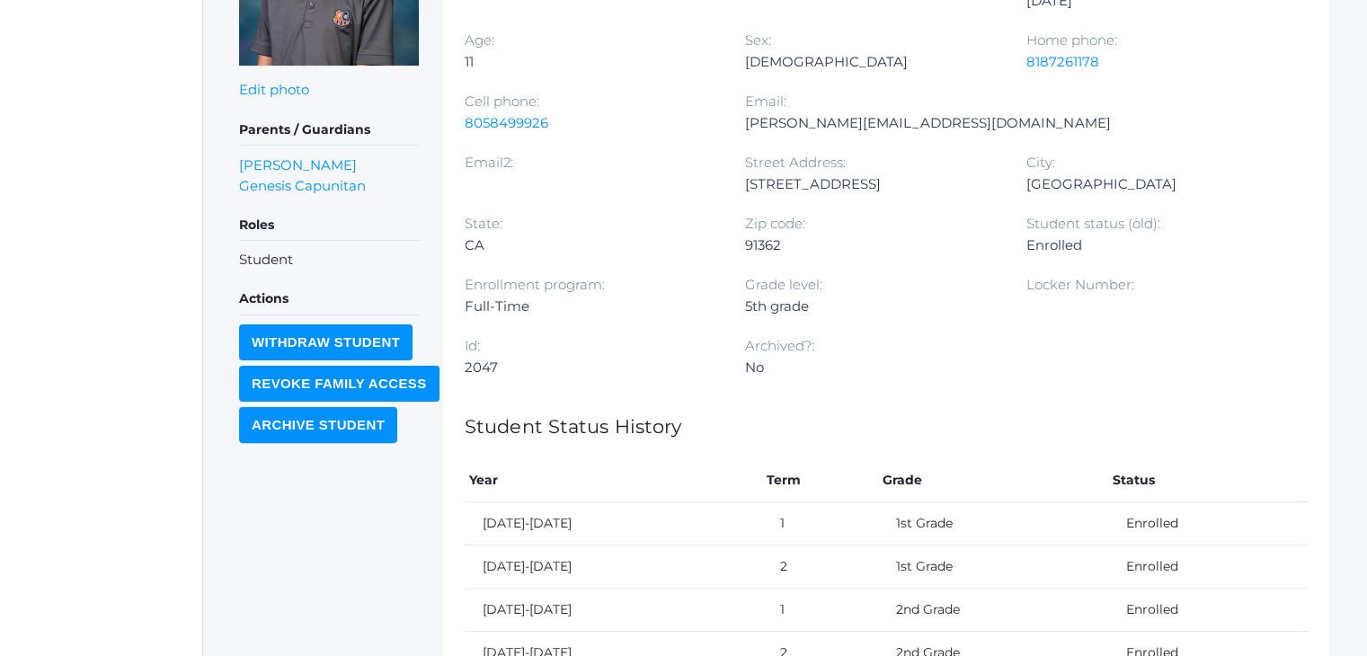
click at [294, 338] on input "Withdraw Student" at bounding box center [325, 342] width 173 height 36
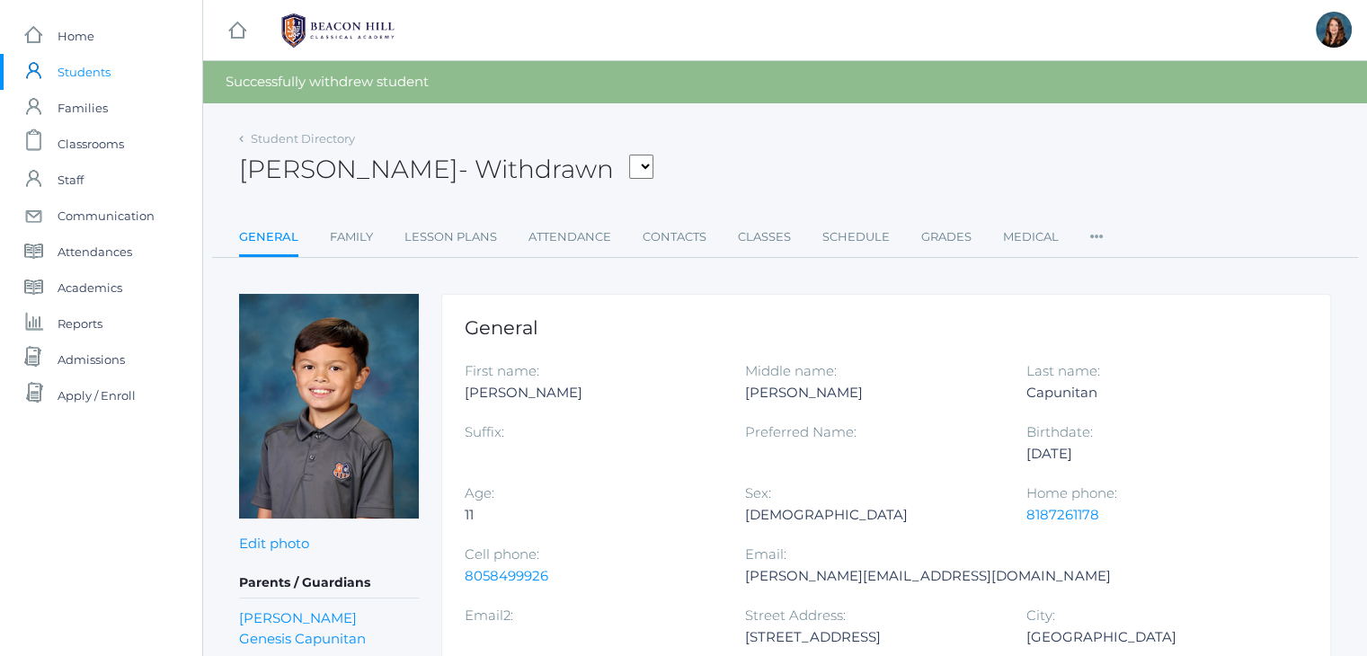
click at [102, 68] on span "Students" at bounding box center [84, 72] width 53 height 36
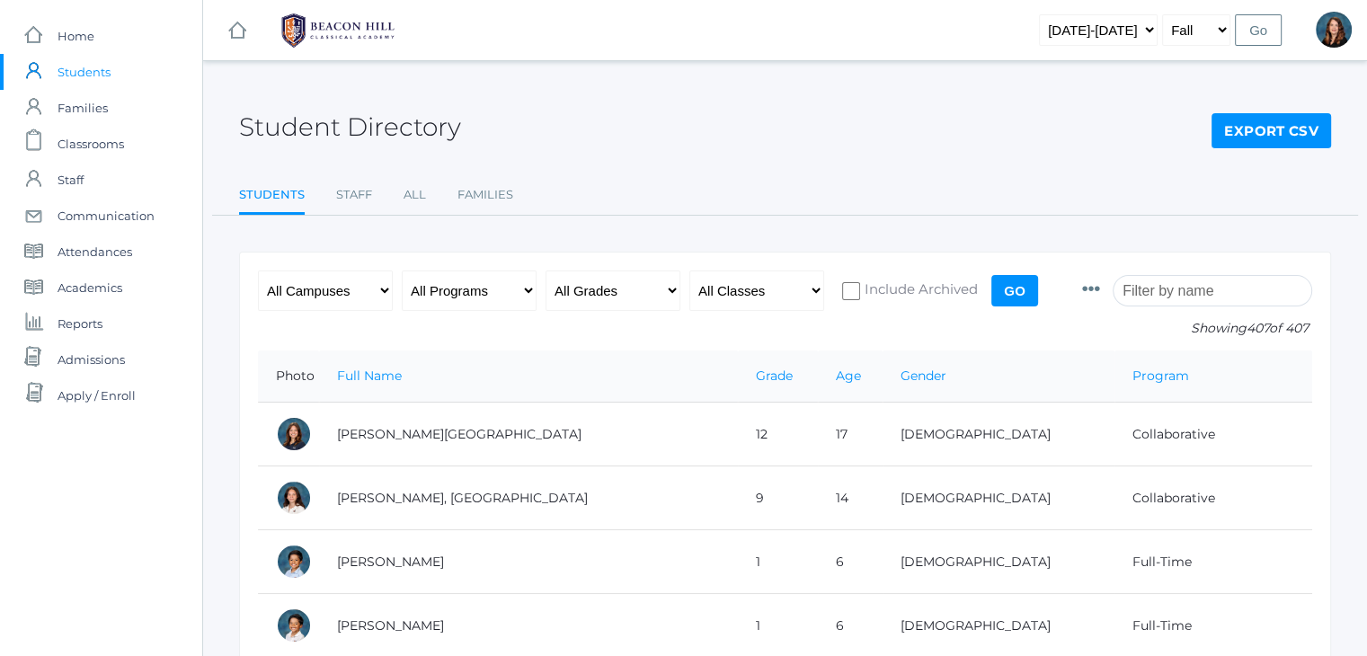
click at [1140, 277] on input "search" at bounding box center [1212, 290] width 199 height 31
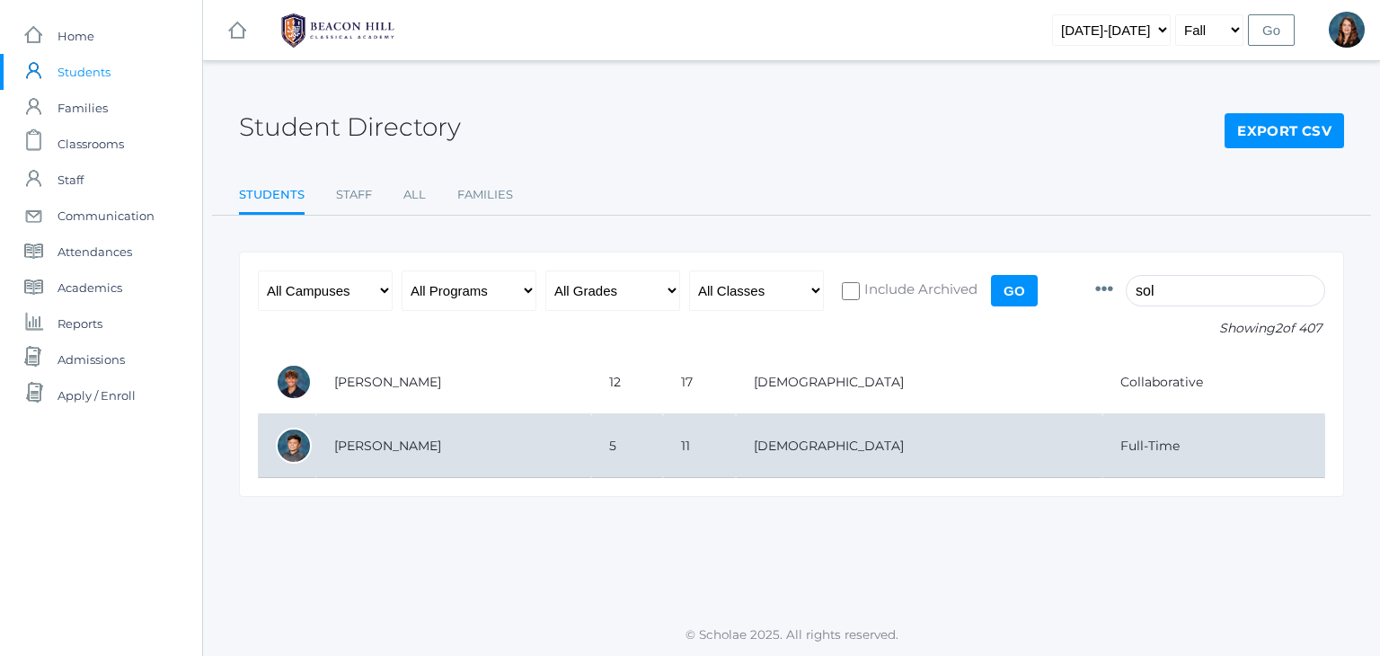
type input "sol"
click at [530, 439] on td "[PERSON_NAME]" at bounding box center [453, 446] width 275 height 64
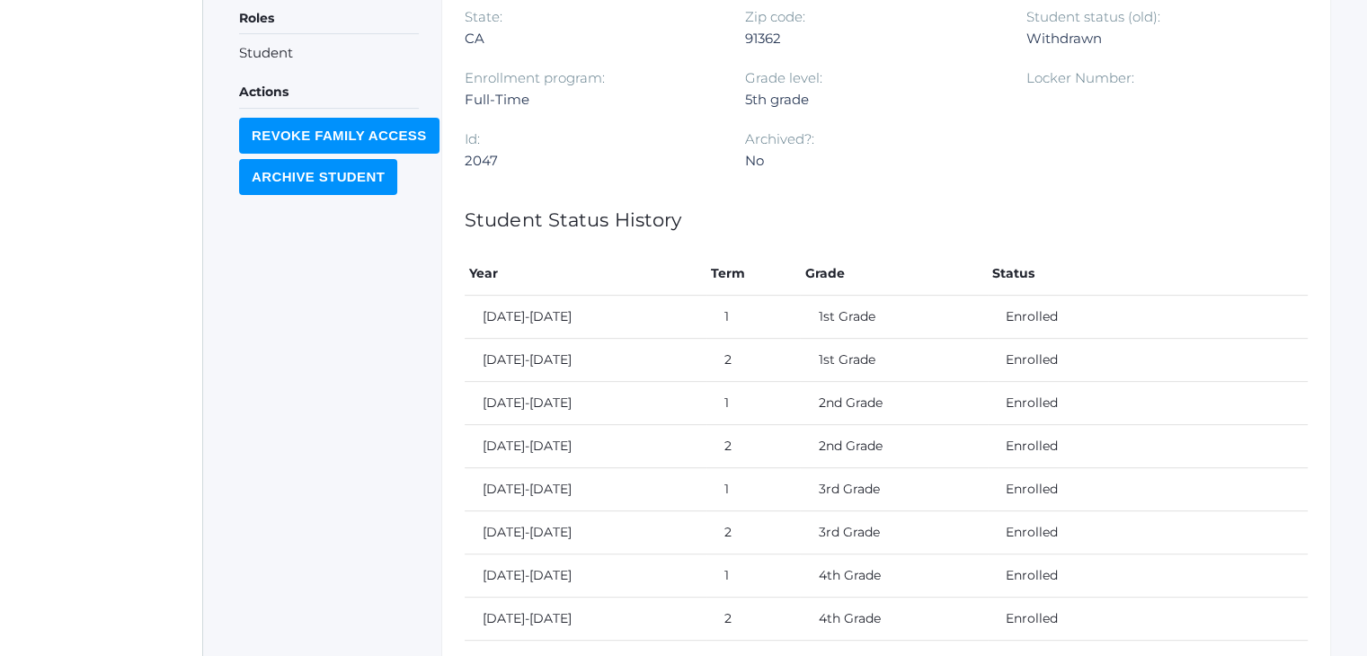
scroll to position [830, 0]
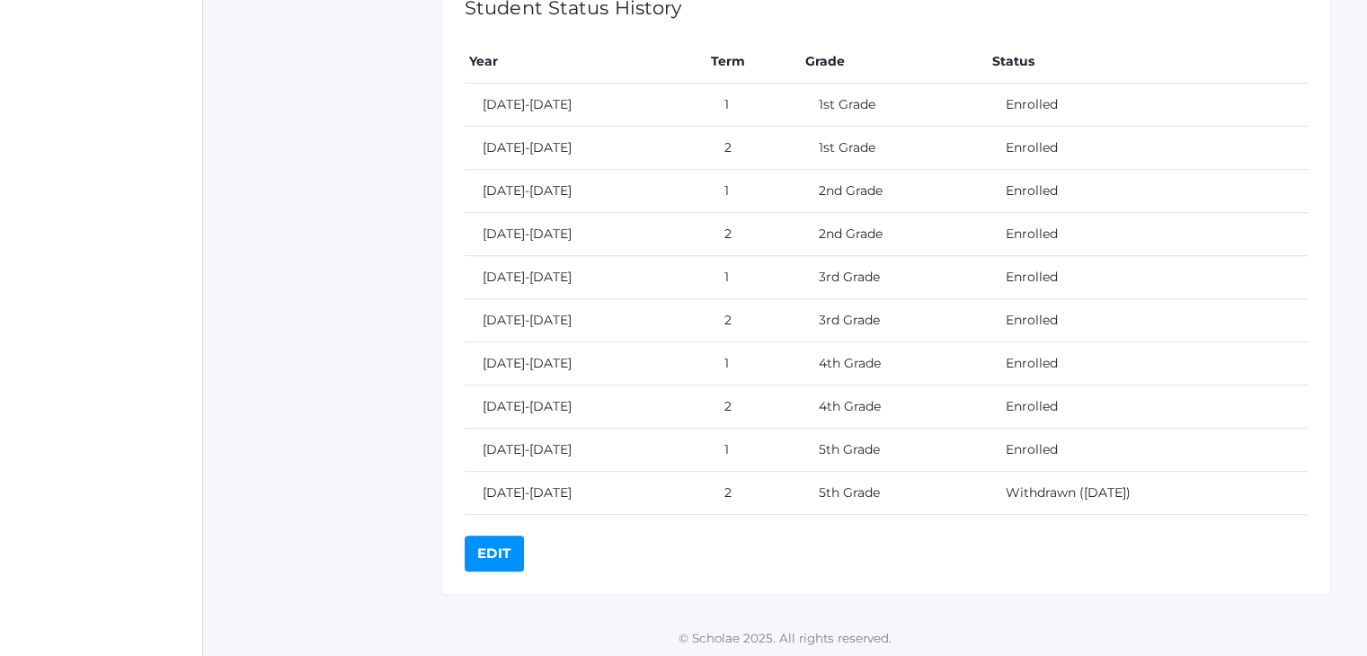
click at [491, 549] on link "Edit" at bounding box center [494, 554] width 59 height 36
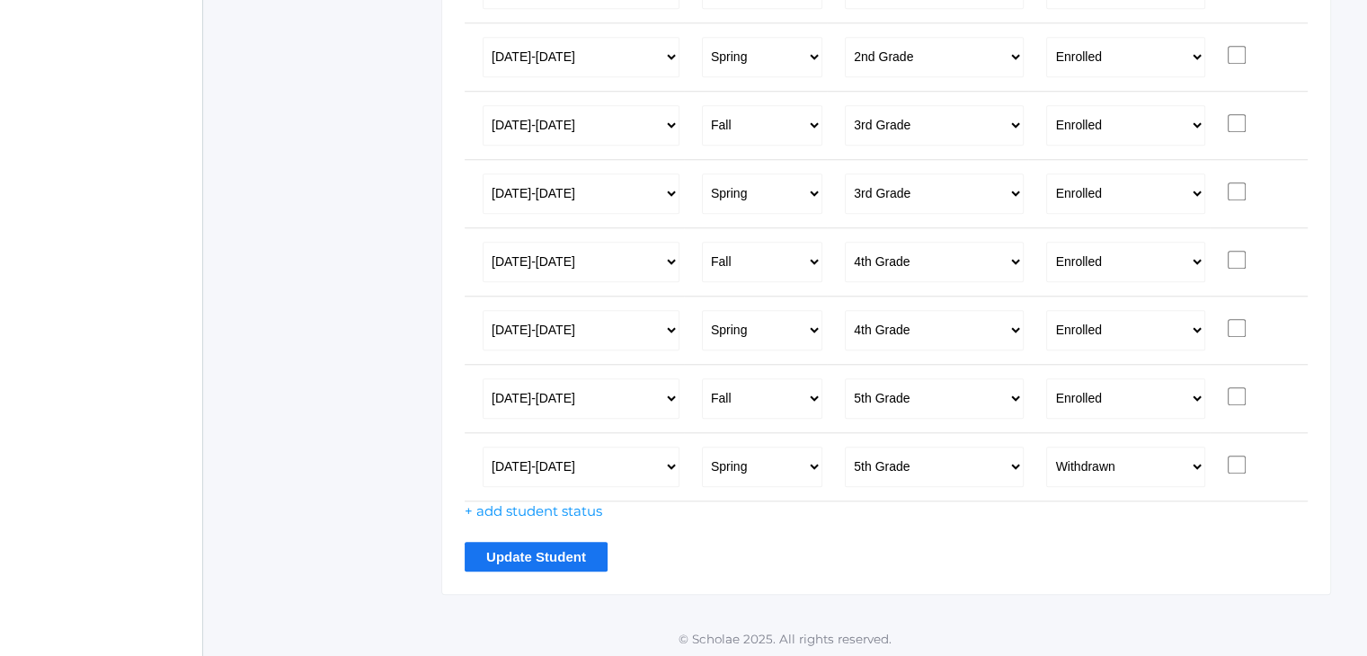
scroll to position [1615, 0]
click at [1192, 392] on select "Enrolled Graduate Limbo Withdrawn" at bounding box center [1125, 399] width 159 height 40
select select "Withdrawn"
click at [1046, 379] on select "Enrolled Graduate Limbo Withdrawn" at bounding box center [1125, 399] width 159 height 40
click at [516, 546] on input "Update Student" at bounding box center [536, 558] width 143 height 30
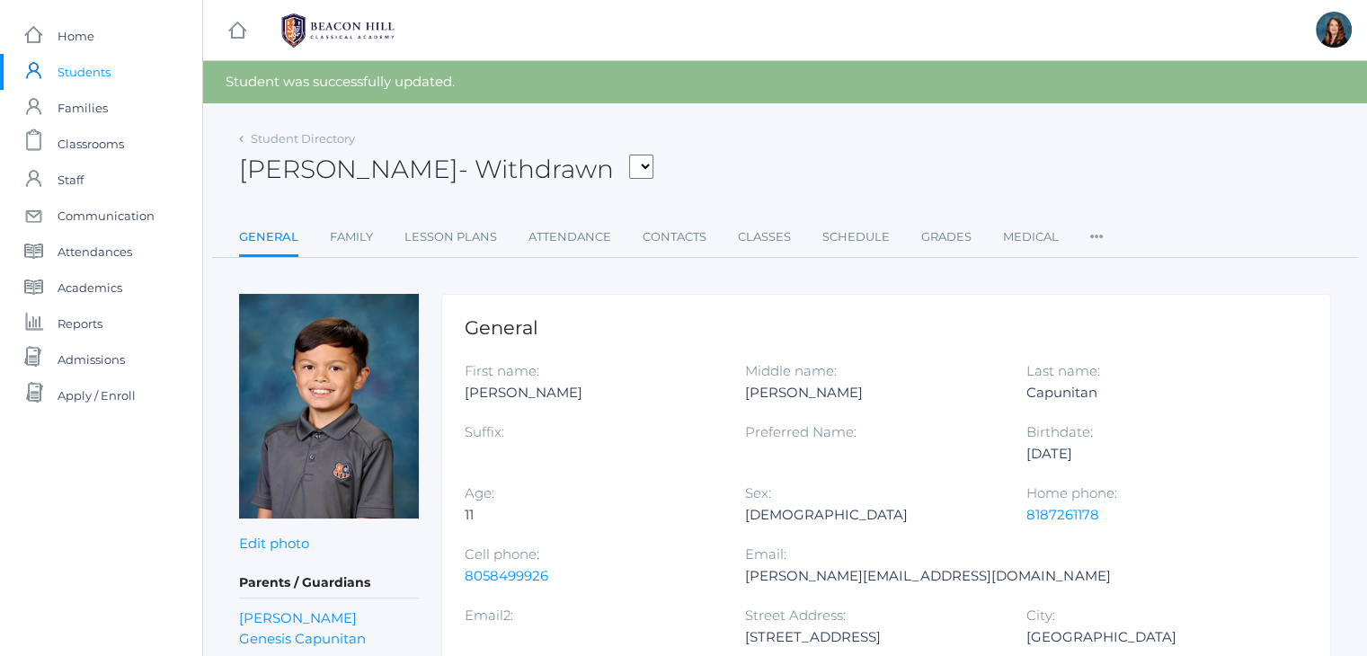
click at [89, 79] on span "Students" at bounding box center [84, 72] width 53 height 36
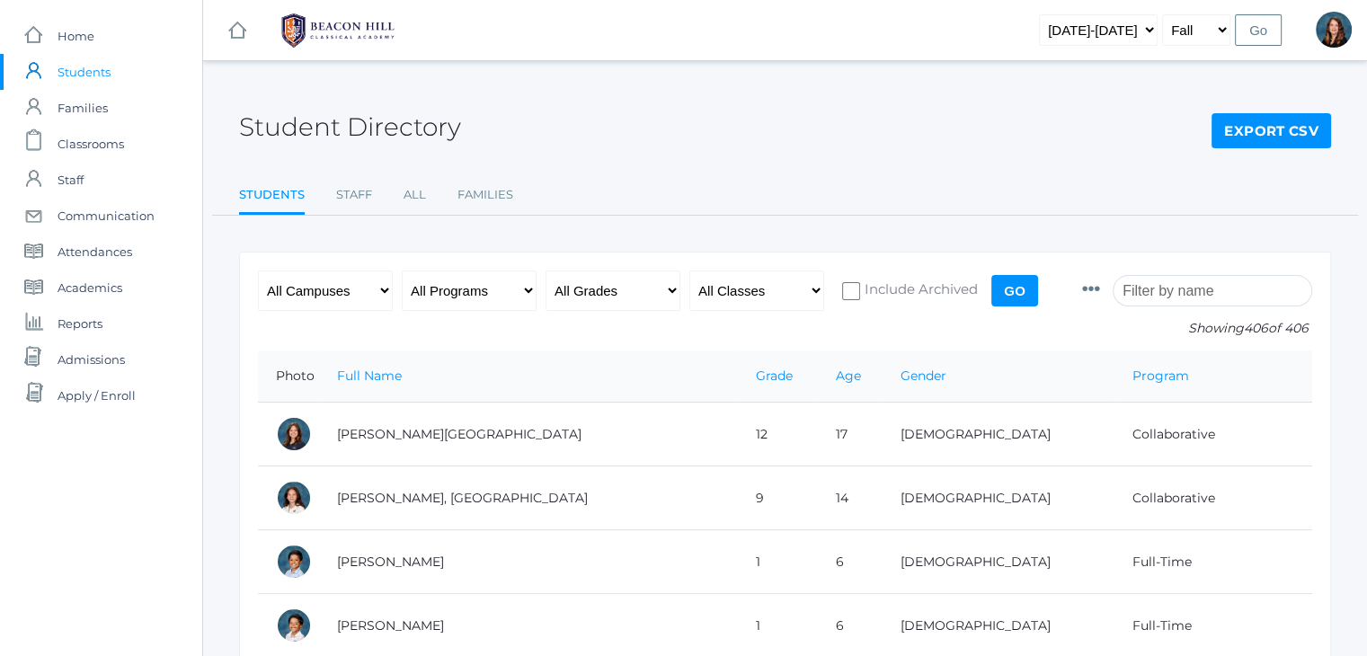
click at [1175, 296] on input "search" at bounding box center [1212, 290] width 199 height 31
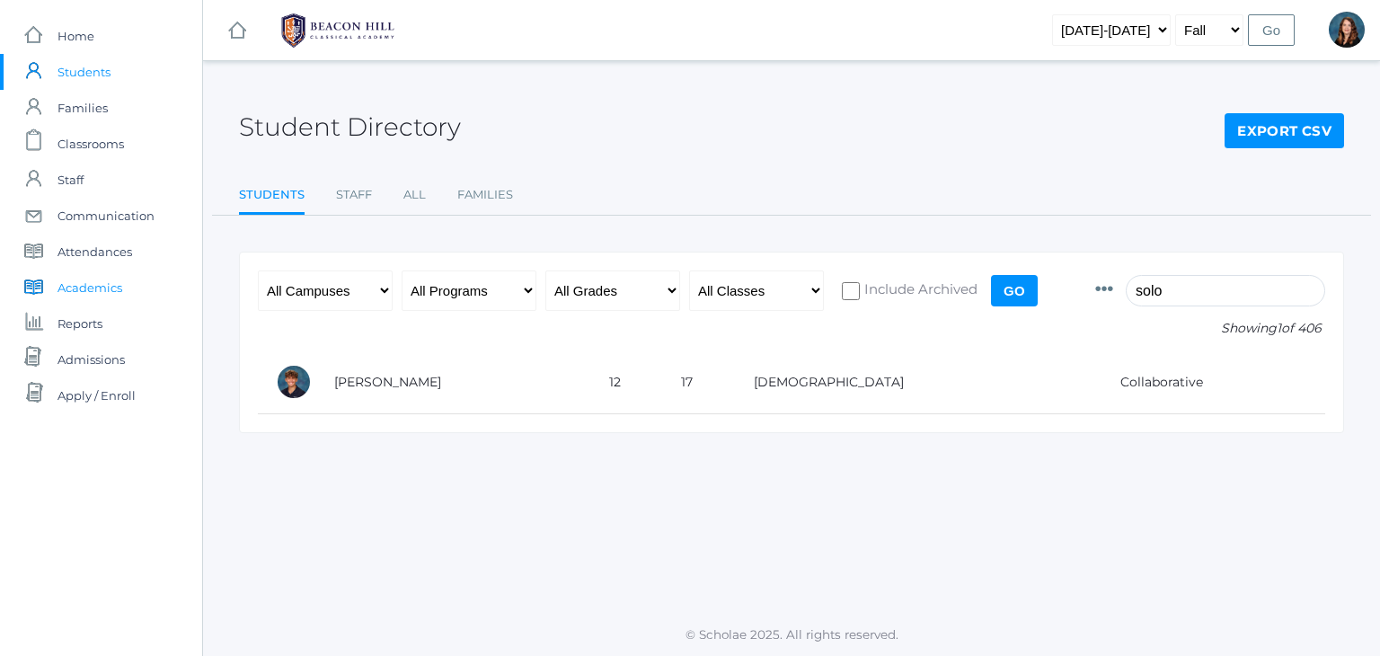
type input "solo"
click at [105, 280] on span "Academics" at bounding box center [90, 288] width 65 height 36
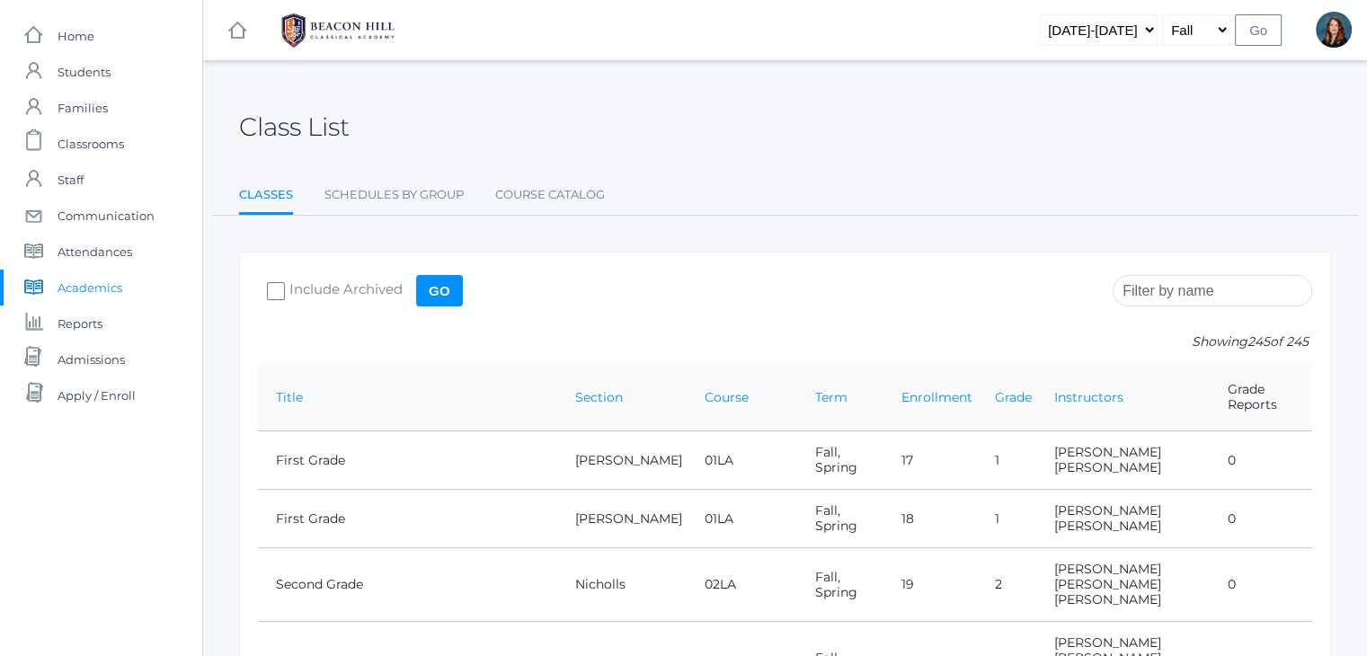
click at [1183, 292] on input "search" at bounding box center [1212, 290] width 199 height 31
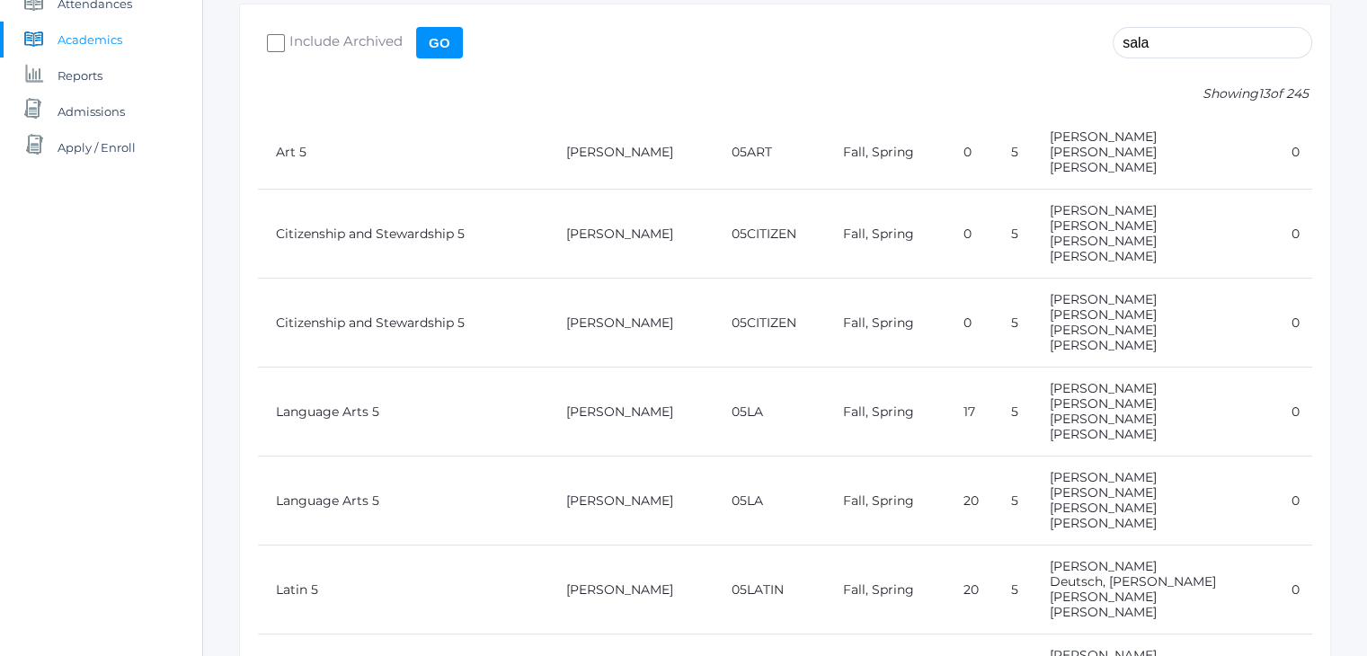
scroll to position [243, 0]
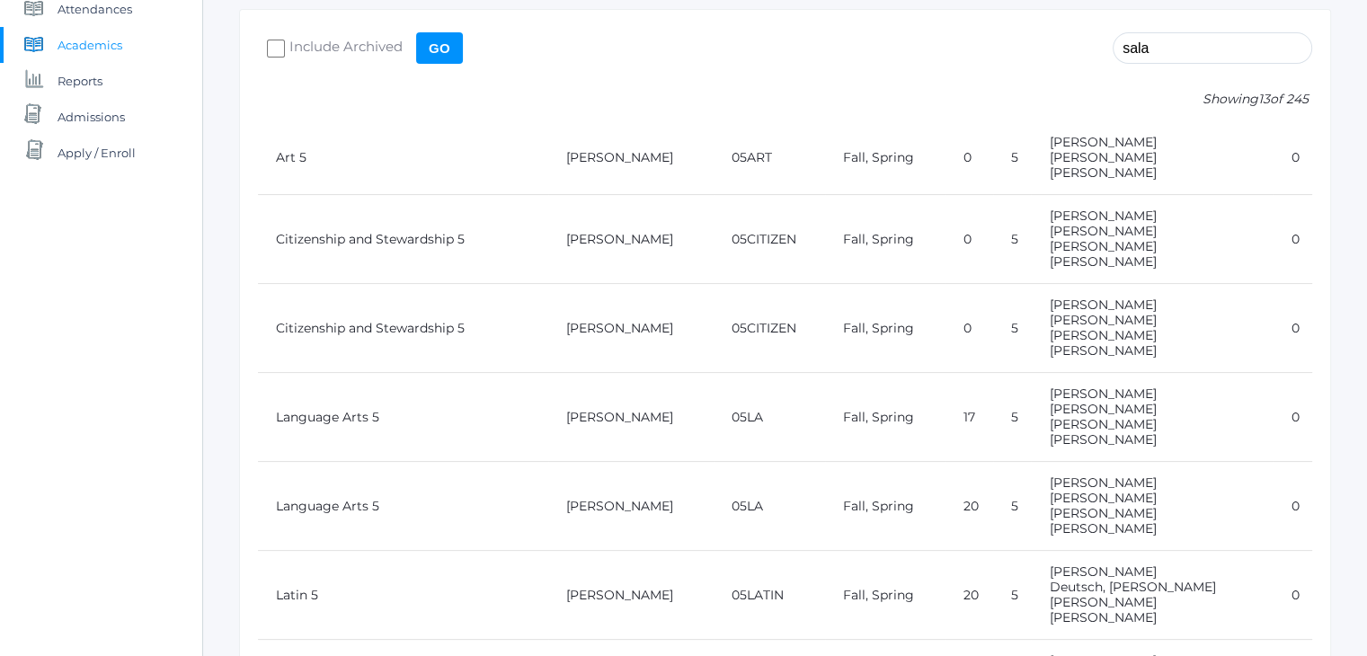
type input "sala"
drag, startPoint x: 412, startPoint y: 337, endPoint x: 403, endPoint y: 324, distance: 15.5
click at [403, 324] on td "Citizenship and Stewardship 5" at bounding box center [403, 328] width 290 height 89
click at [403, 324] on link "Citizenship and Stewardship 5" at bounding box center [370, 328] width 189 height 16
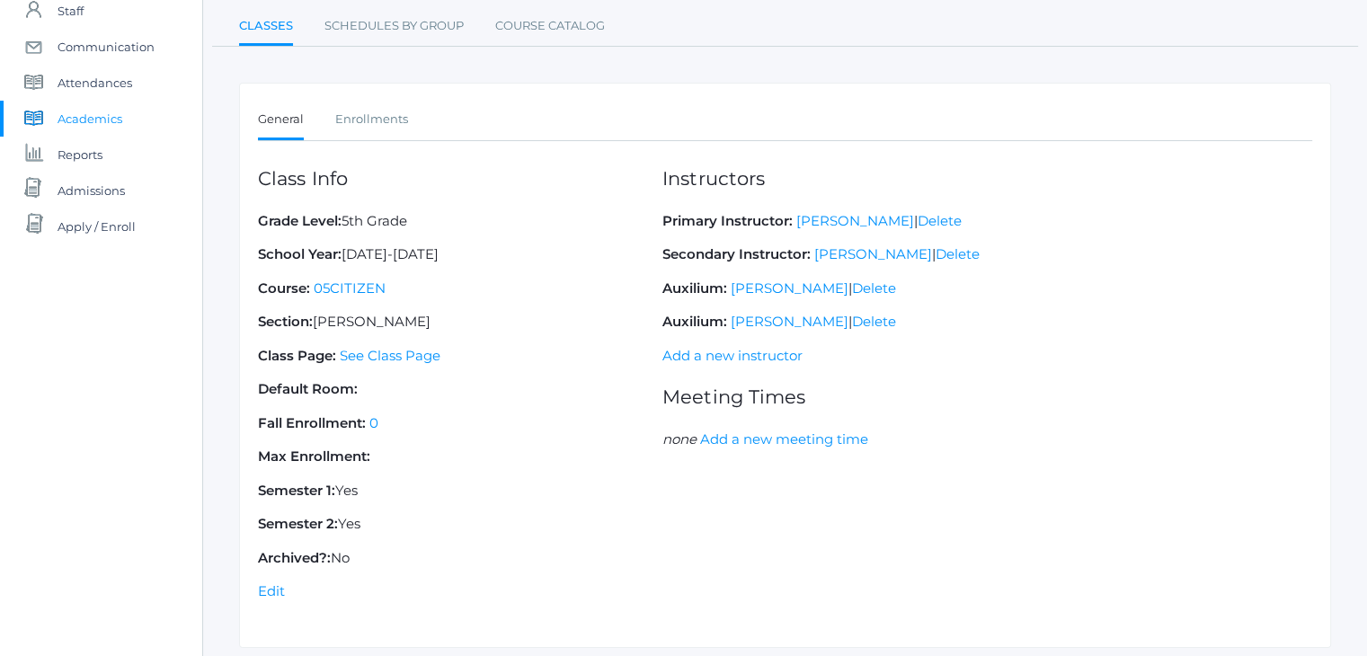
scroll to position [176, 0]
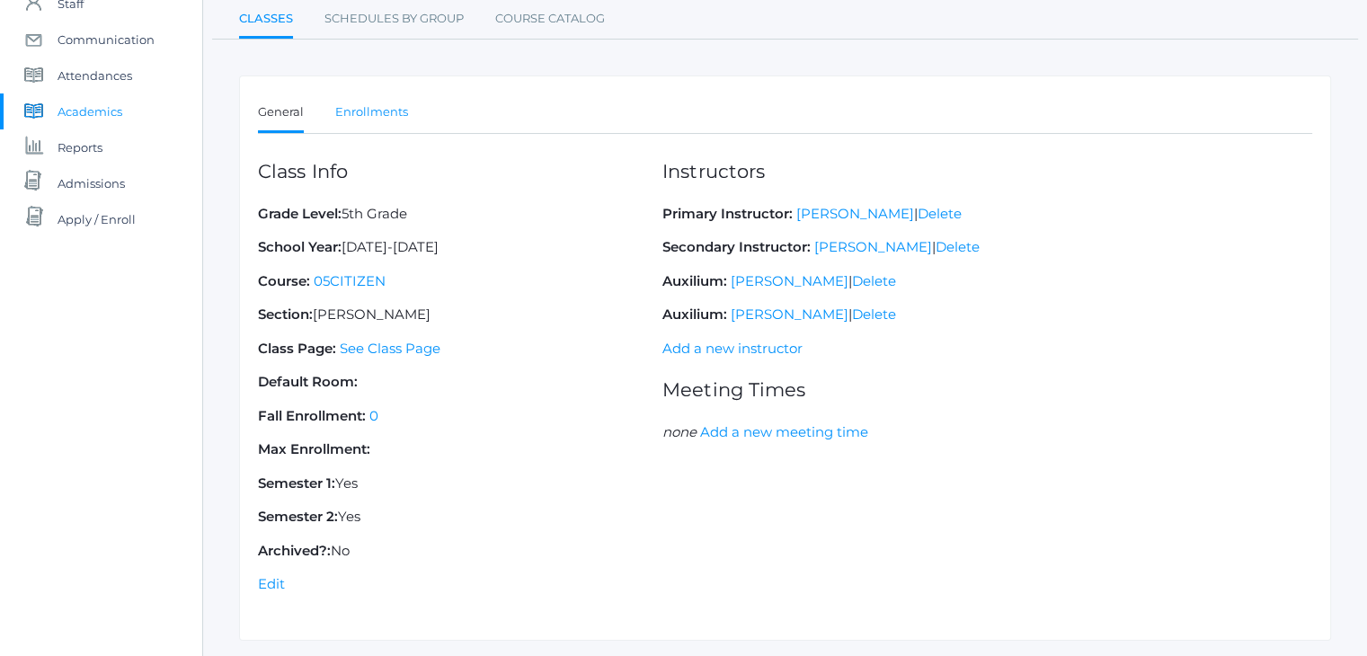
click at [372, 118] on link "Enrollments" at bounding box center [371, 112] width 73 height 36
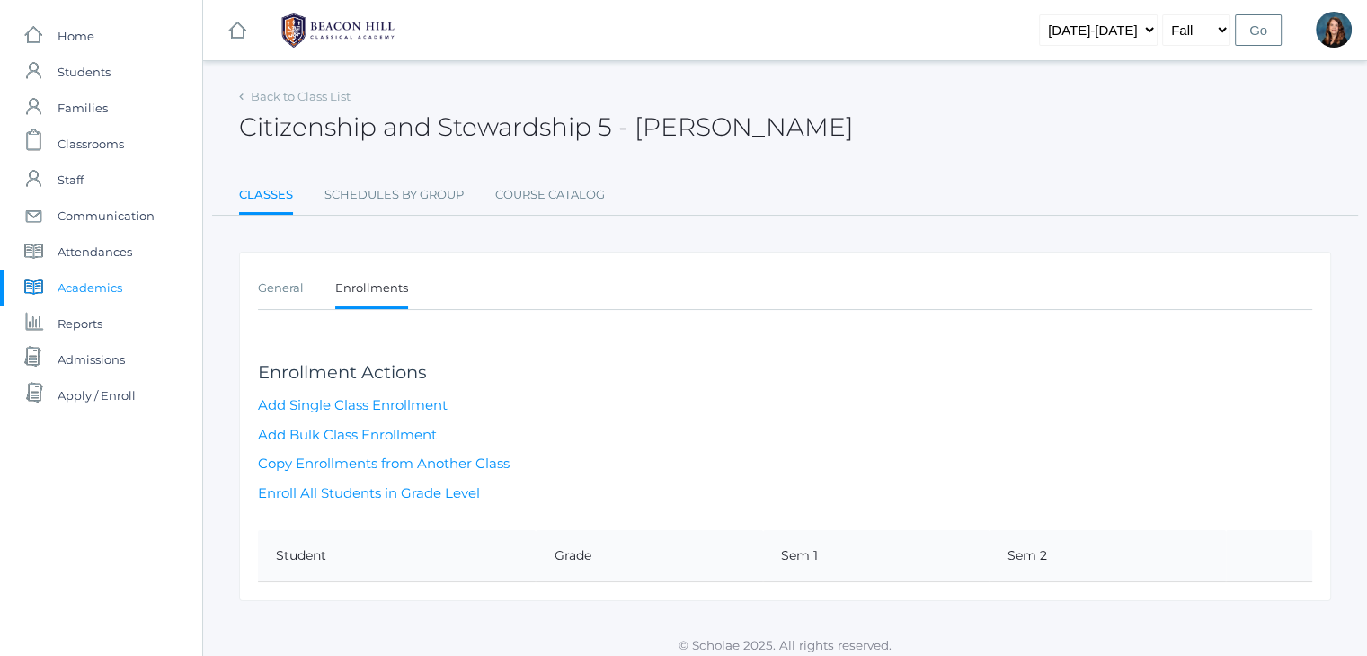
scroll to position [8, 0]
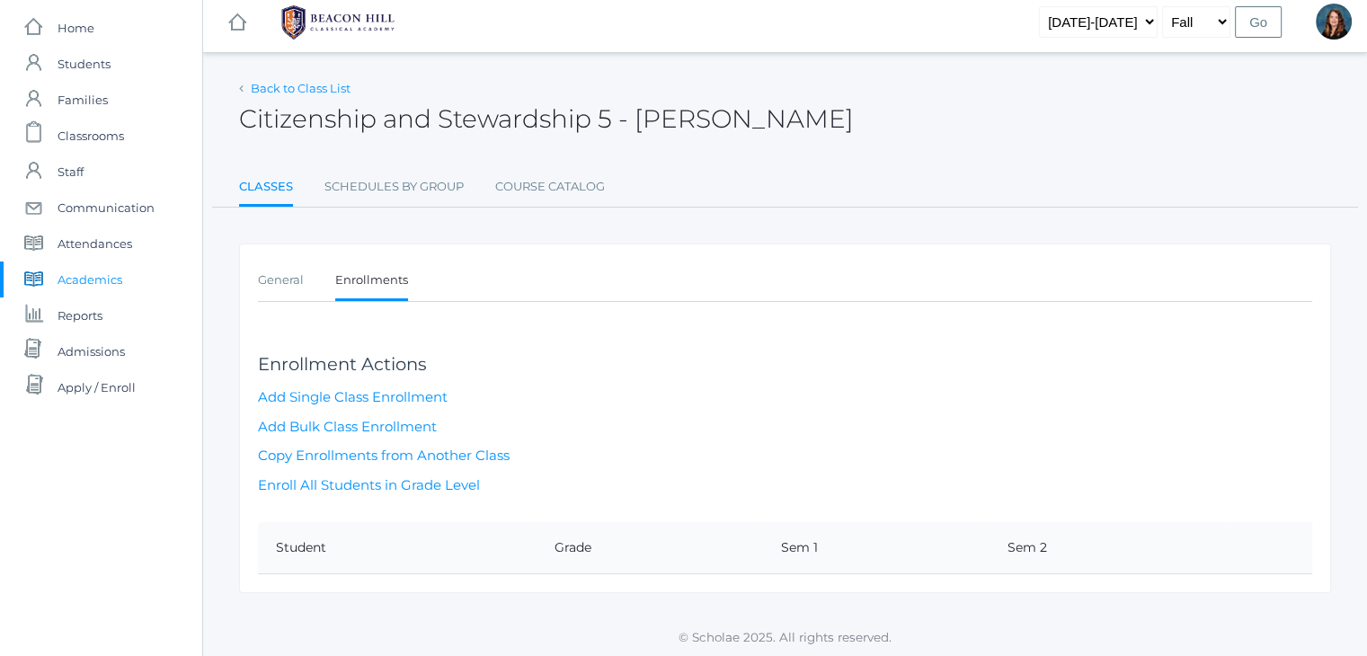
click at [309, 84] on link "Back to Class List" at bounding box center [301, 88] width 100 height 14
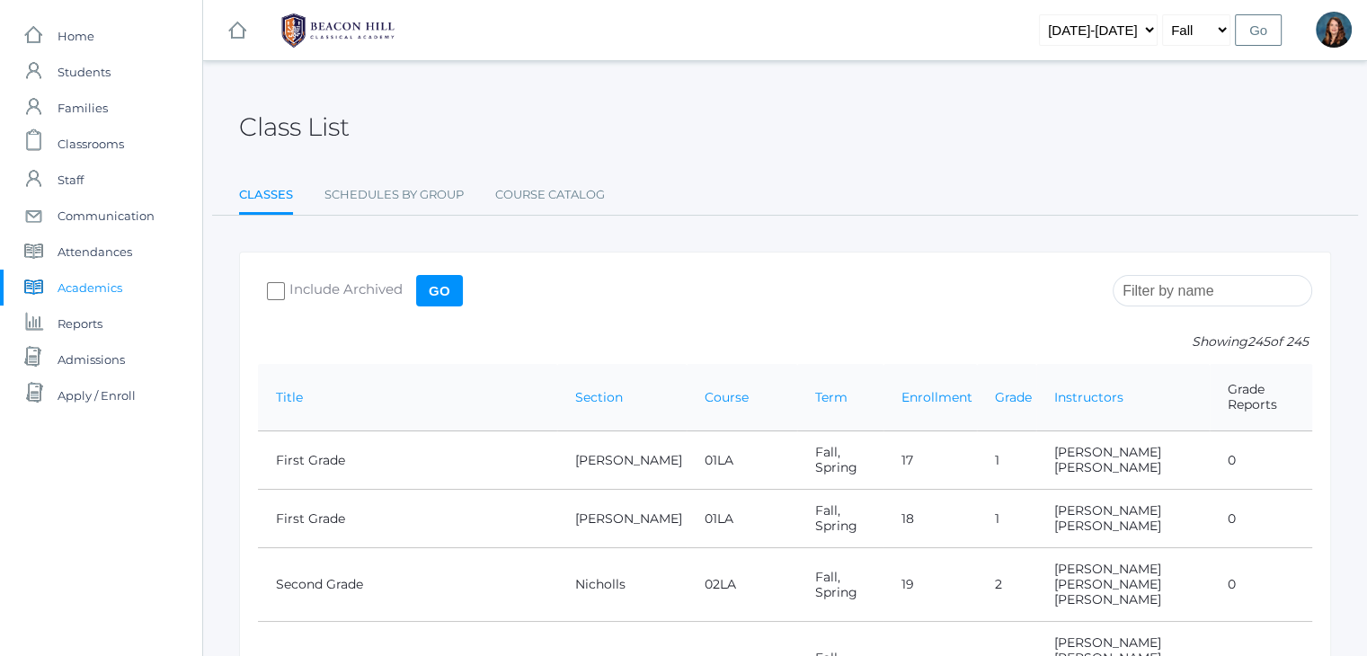
click at [97, 290] on span "Academics" at bounding box center [90, 288] width 65 height 36
click at [1248, 278] on input "search" at bounding box center [1212, 290] width 199 height 31
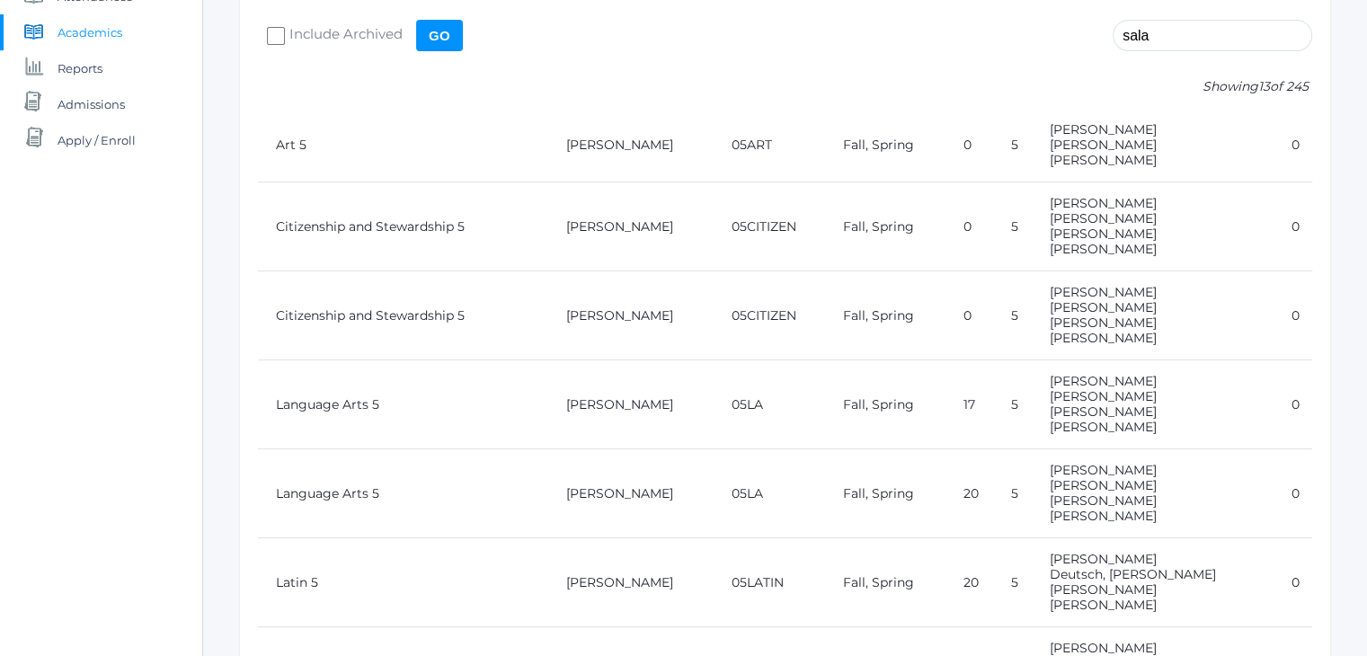
scroll to position [262, 0]
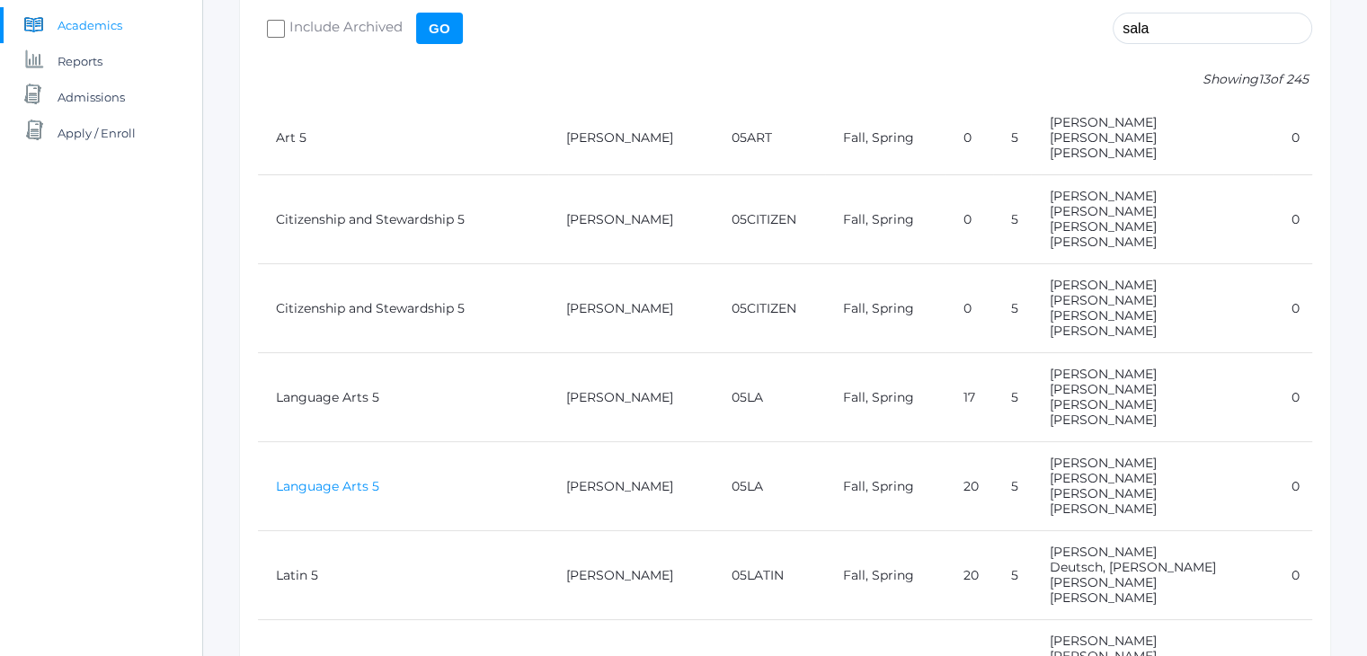
type input "sala"
click at [338, 481] on link "Language Arts 5" at bounding box center [327, 486] width 103 height 16
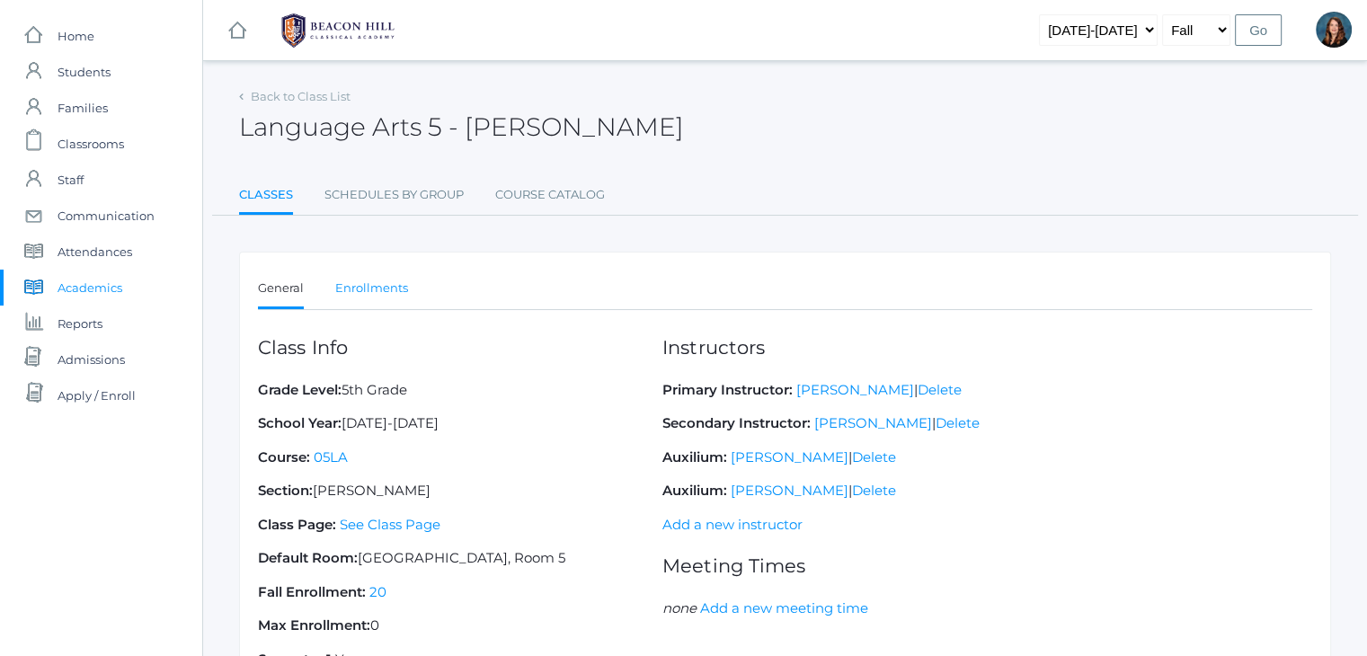
click at [351, 284] on link "Enrollments" at bounding box center [371, 288] width 73 height 36
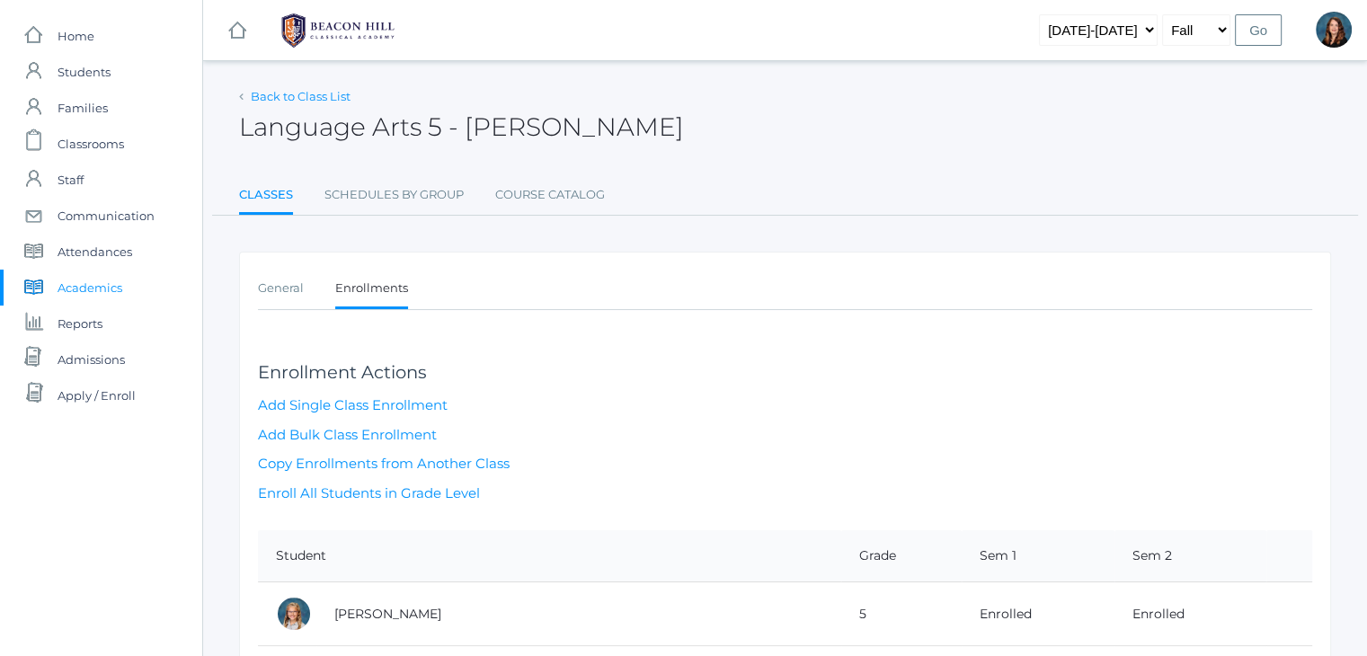
click at [295, 95] on link "Back to Class List" at bounding box center [301, 96] width 100 height 14
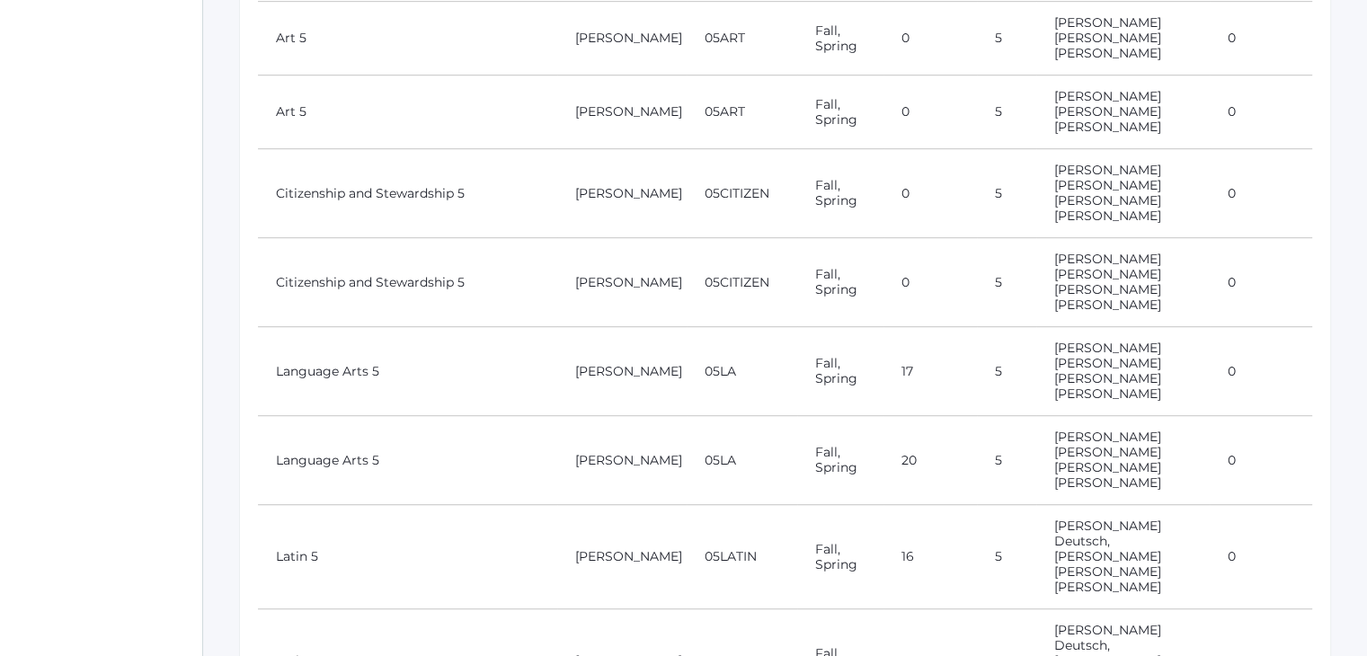
scroll to position [1022, 0]
click at [303, 449] on link "Language Arts 5" at bounding box center [327, 457] width 103 height 16
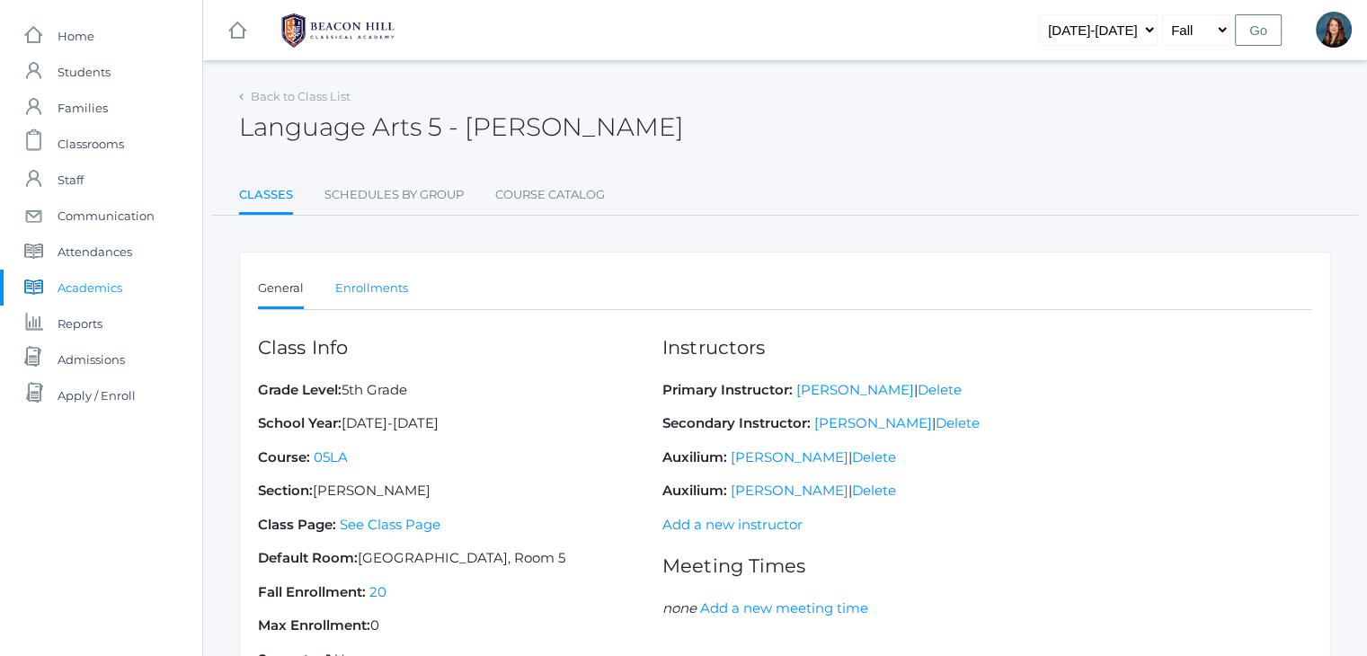
click at [368, 294] on link "Enrollments" at bounding box center [371, 288] width 73 height 36
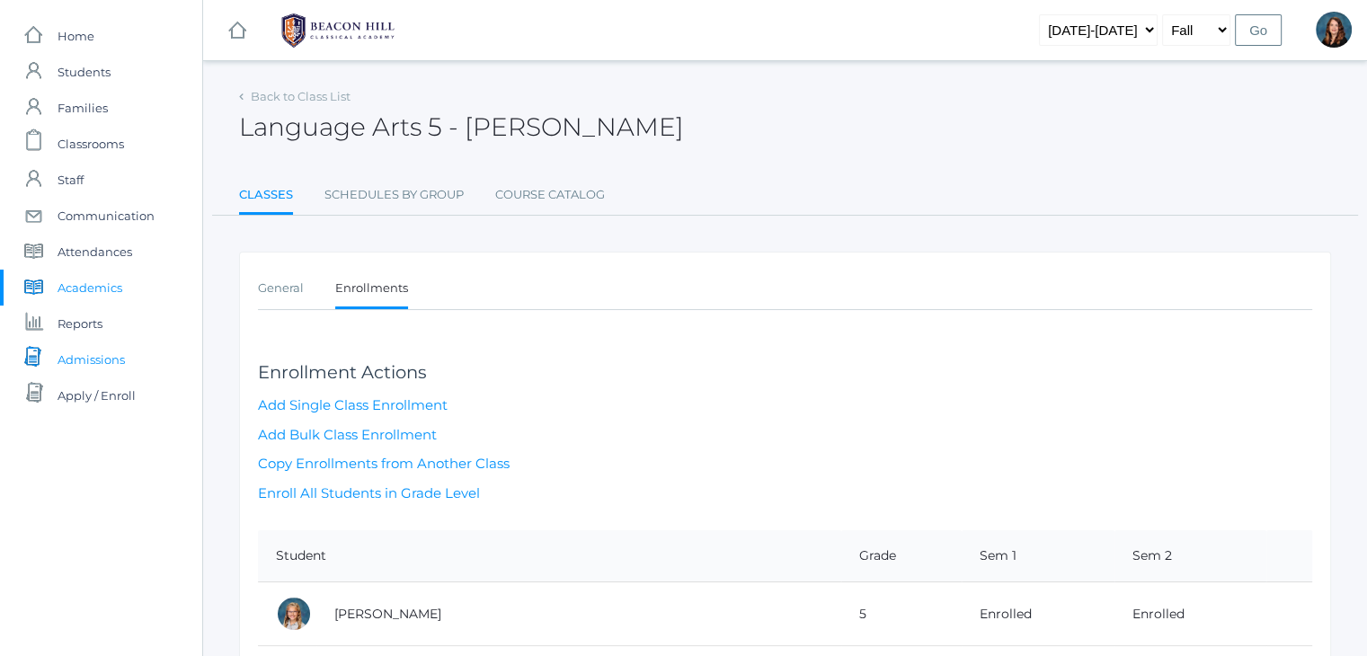
click at [88, 358] on span "Admissions" at bounding box center [91, 359] width 67 height 36
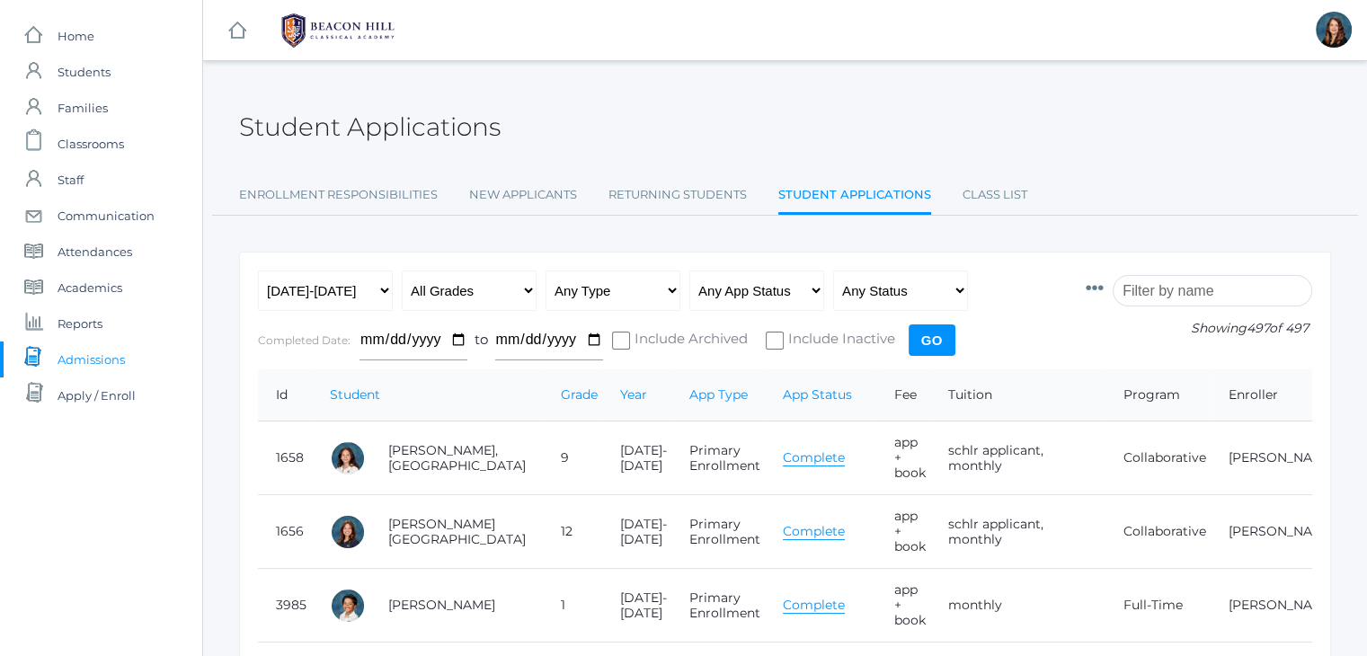
click at [1165, 296] on input "search" at bounding box center [1212, 290] width 199 height 31
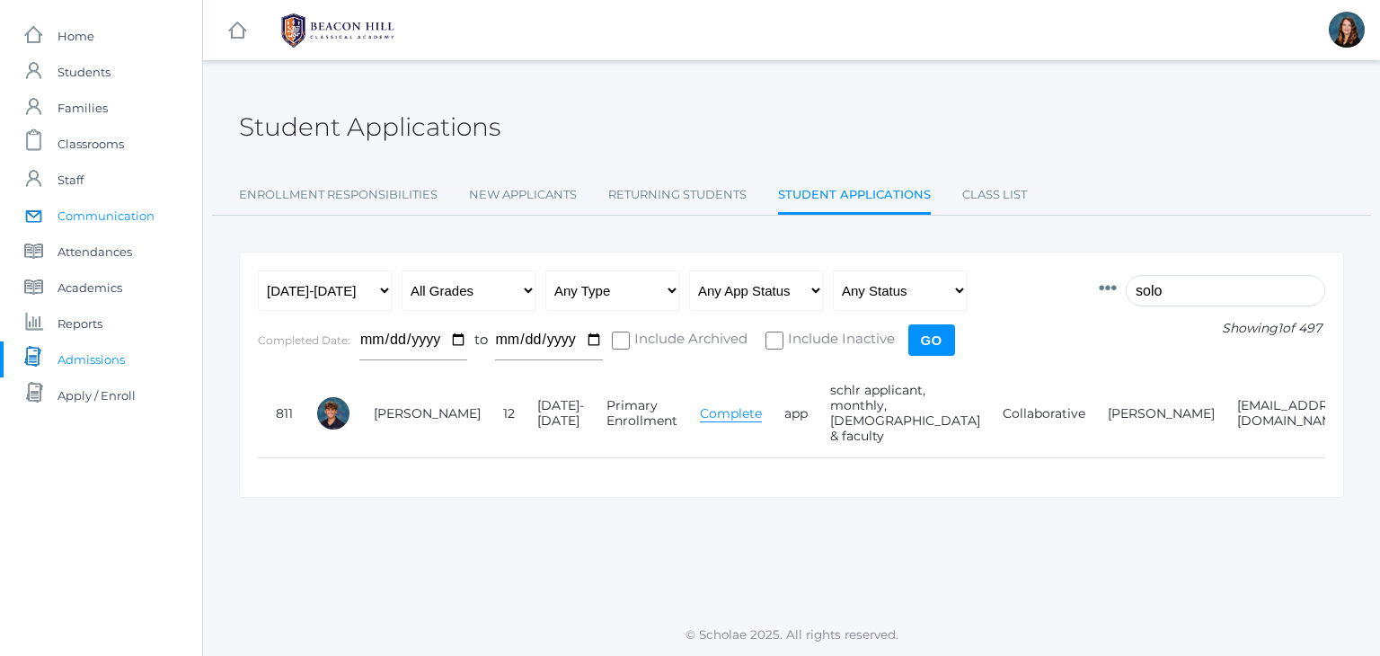
type input "solo"
click at [114, 212] on span "Communication" at bounding box center [106, 216] width 97 height 36
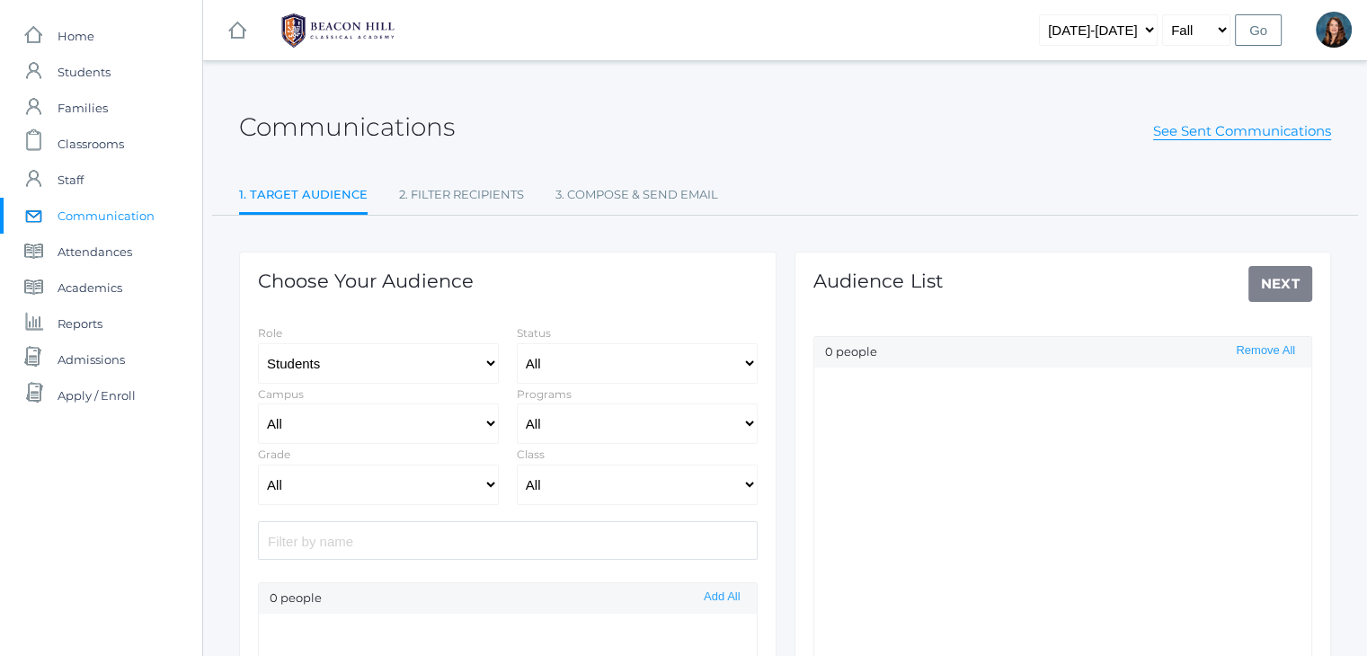
select select "Enrolled"
click at [484, 544] on input "search" at bounding box center [508, 540] width 500 height 39
type input "solo"
click at [108, 359] on span "Admissions" at bounding box center [91, 359] width 67 height 36
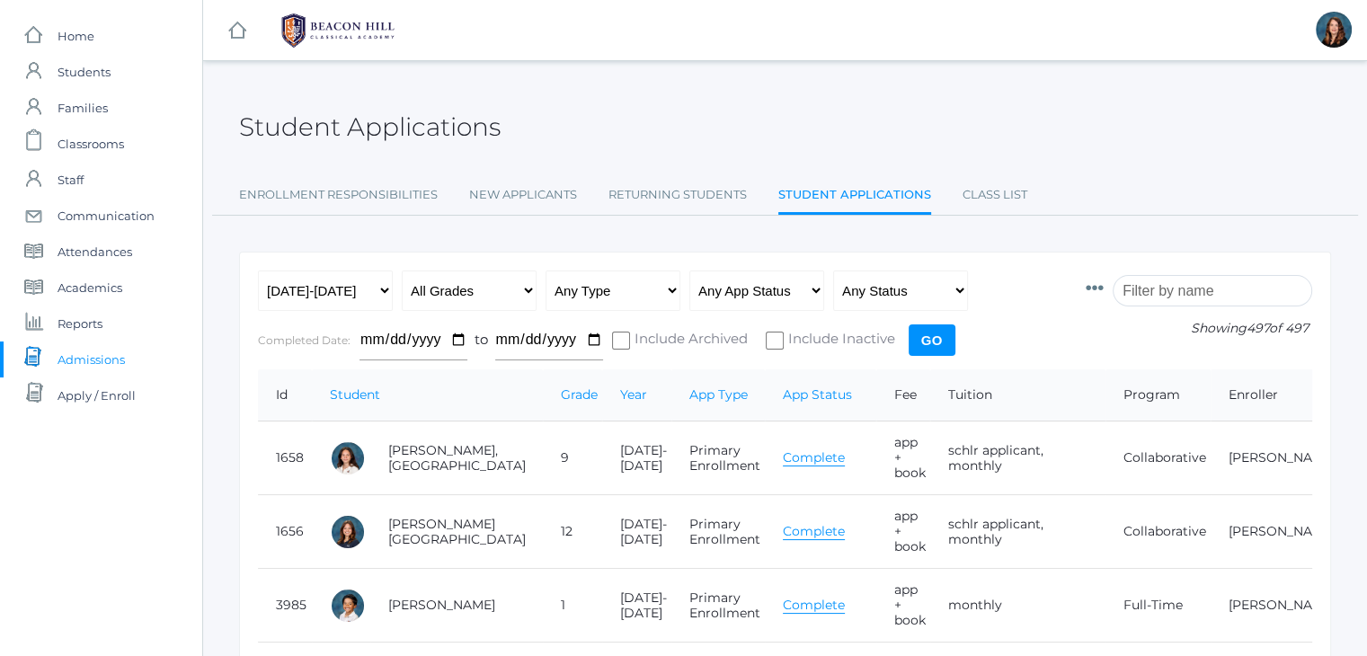
click at [1193, 292] on input "search" at bounding box center [1212, 290] width 199 height 31
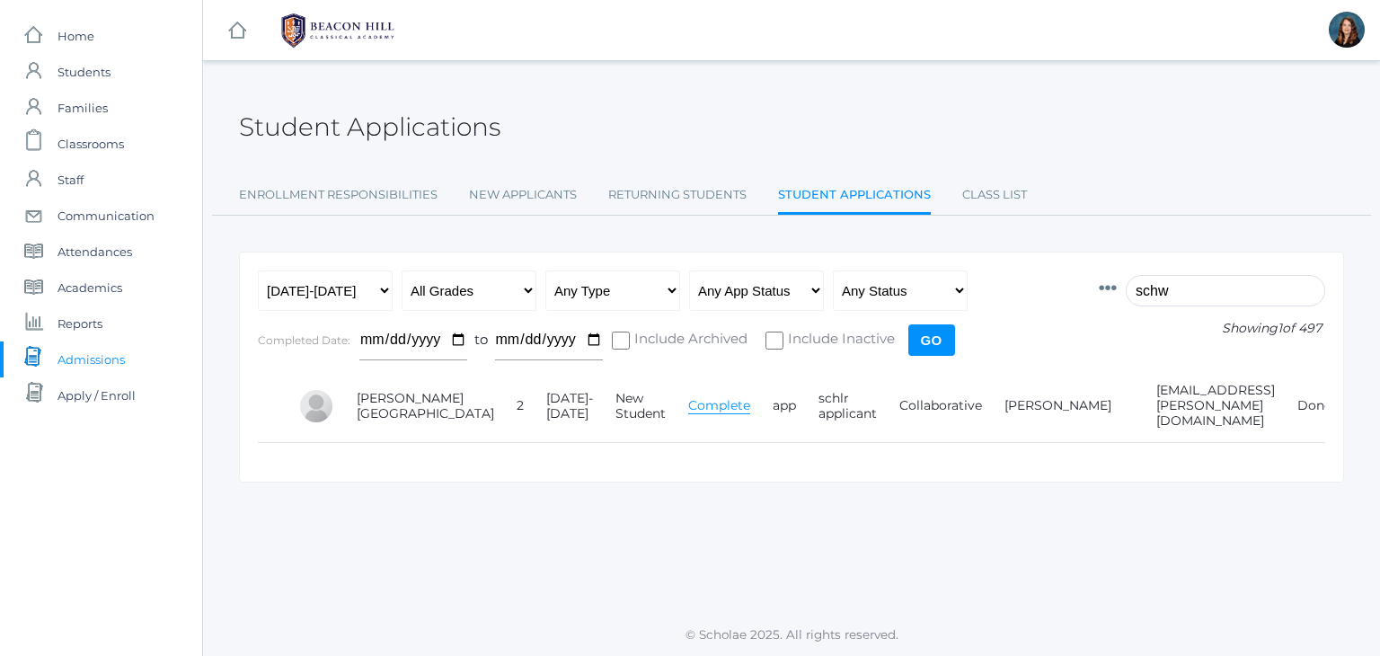
type input "schw"
click at [112, 76] on link "icons/user/plain Created with Sketch. Students" at bounding box center [101, 72] width 202 height 36
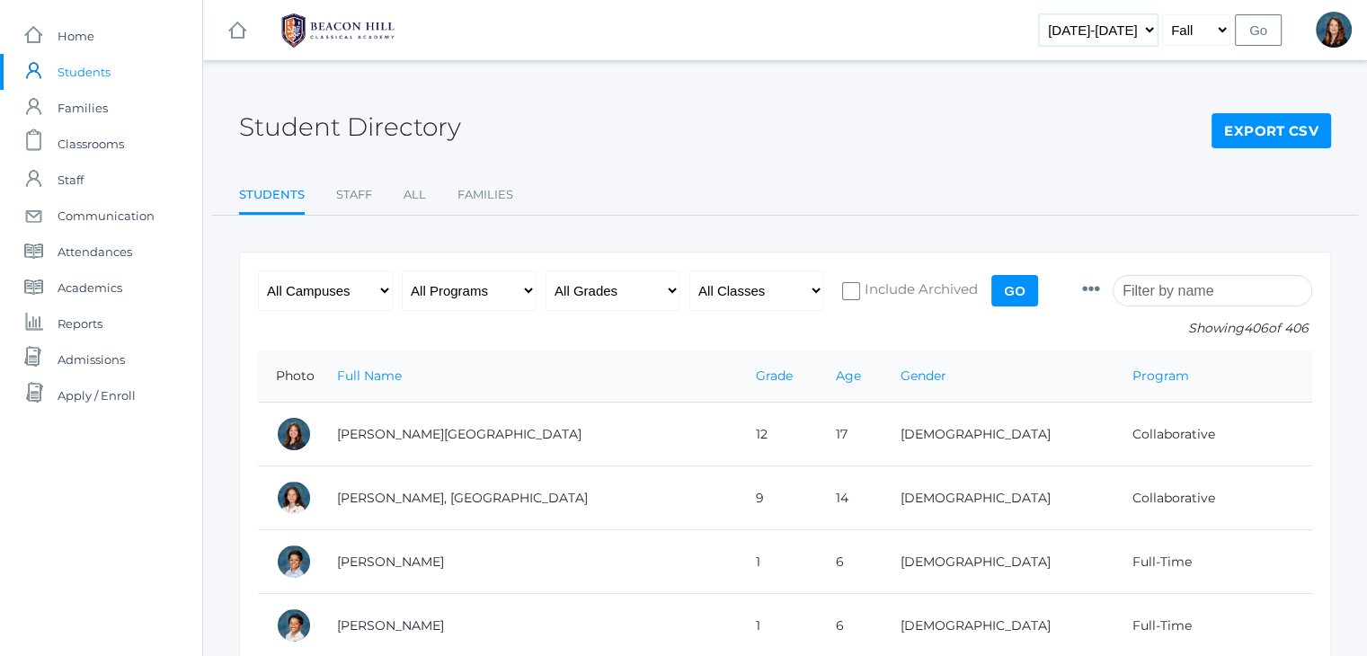
click at [1156, 31] on select "2019-2020 2020-2021 2021-2022 2022-2023 2023-2024 2024-2025 2025-2026" at bounding box center [1098, 29] width 119 height 31
select select "[DATE]-[DATE]"
click at [1068, 14] on select "2019-2020 2020-2021 2021-2022 2022-2023 2023-2024 2024-2025 2025-2026" at bounding box center [1098, 29] width 119 height 31
click at [1247, 31] on input "Go" at bounding box center [1258, 29] width 47 height 31
click at [1151, 29] on select "[DATE]-[DATE] [DATE]-[DATE] [DATE]-[DATE] [DATE]-[DATE] [DATE]-[DATE] [DATE]-[D…" at bounding box center [1098, 29] width 119 height 31
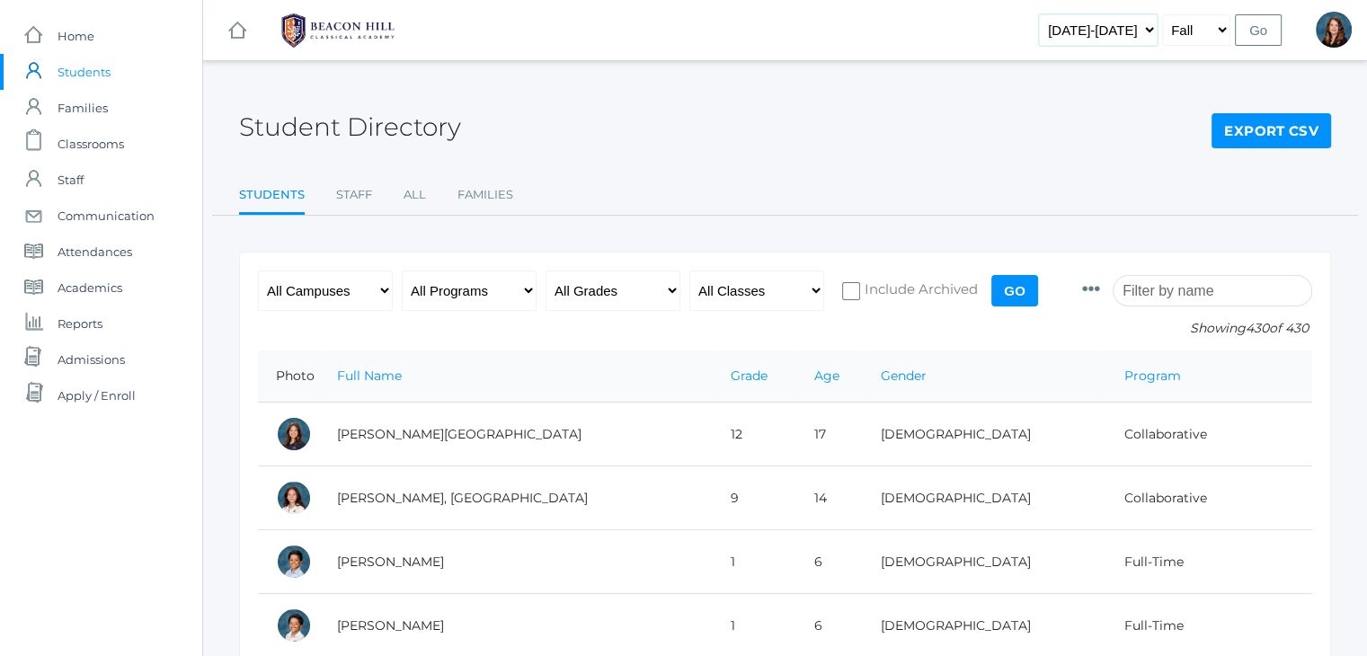
select select "[DATE]-[DATE]"
click at [1068, 14] on select "[DATE]-[DATE] [DATE]-[DATE] [DATE]-[DATE] [DATE]-[DATE] [DATE]-[DATE] [DATE]-[D…" at bounding box center [1098, 29] width 119 height 31
click at [1263, 26] on input "Go" at bounding box center [1258, 29] width 47 height 31
